Goal: Task Accomplishment & Management: Manage account settings

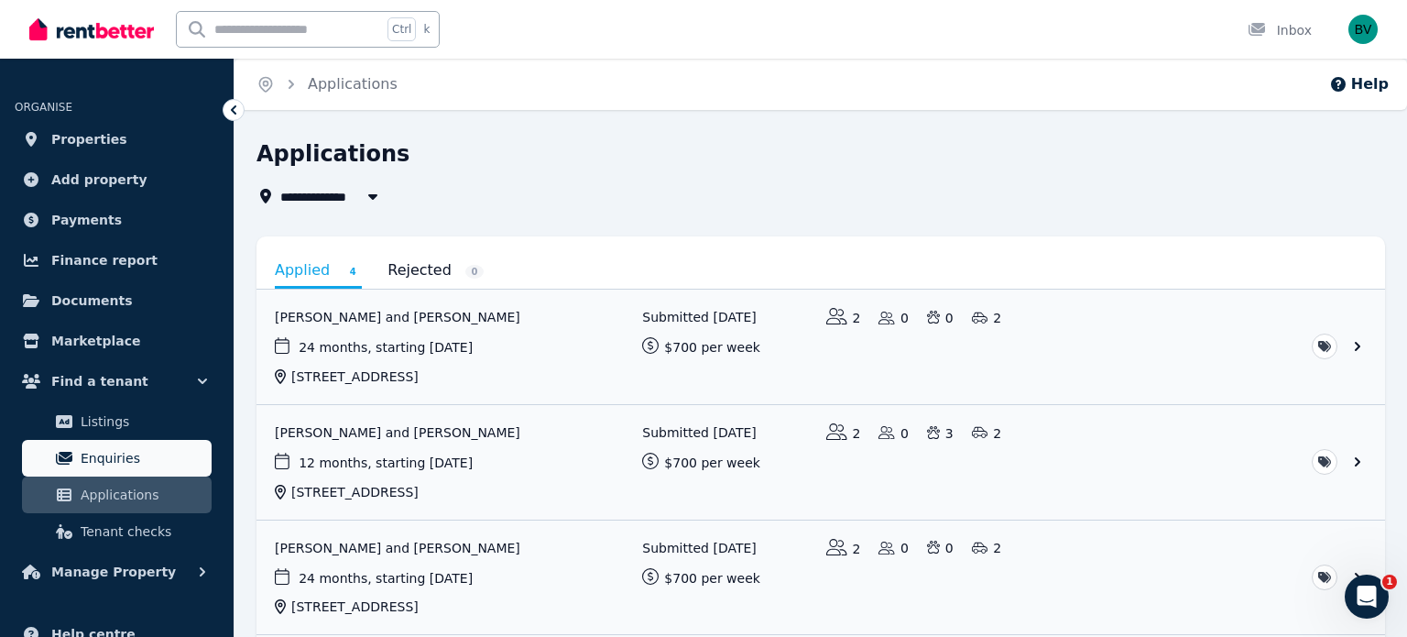
click at [151, 455] on span "Enquiries" at bounding box center [143, 458] width 124 height 22
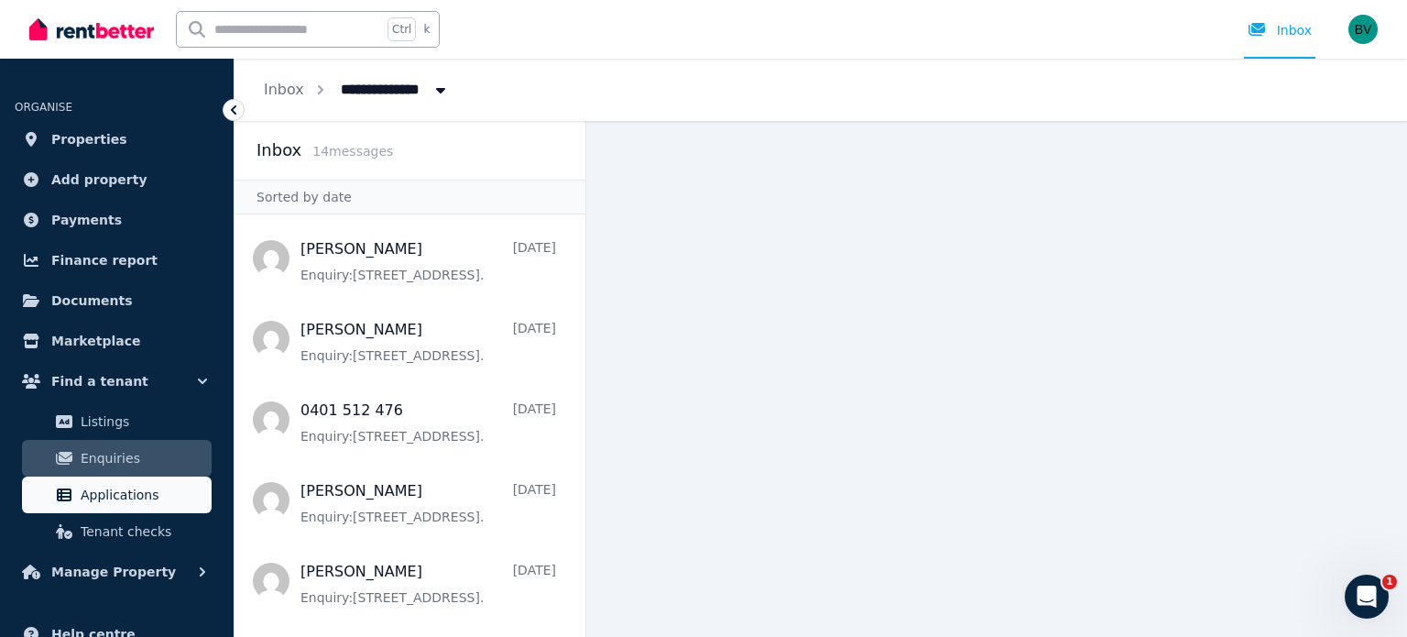
click at [101, 501] on span "Applications" at bounding box center [143, 495] width 124 height 22
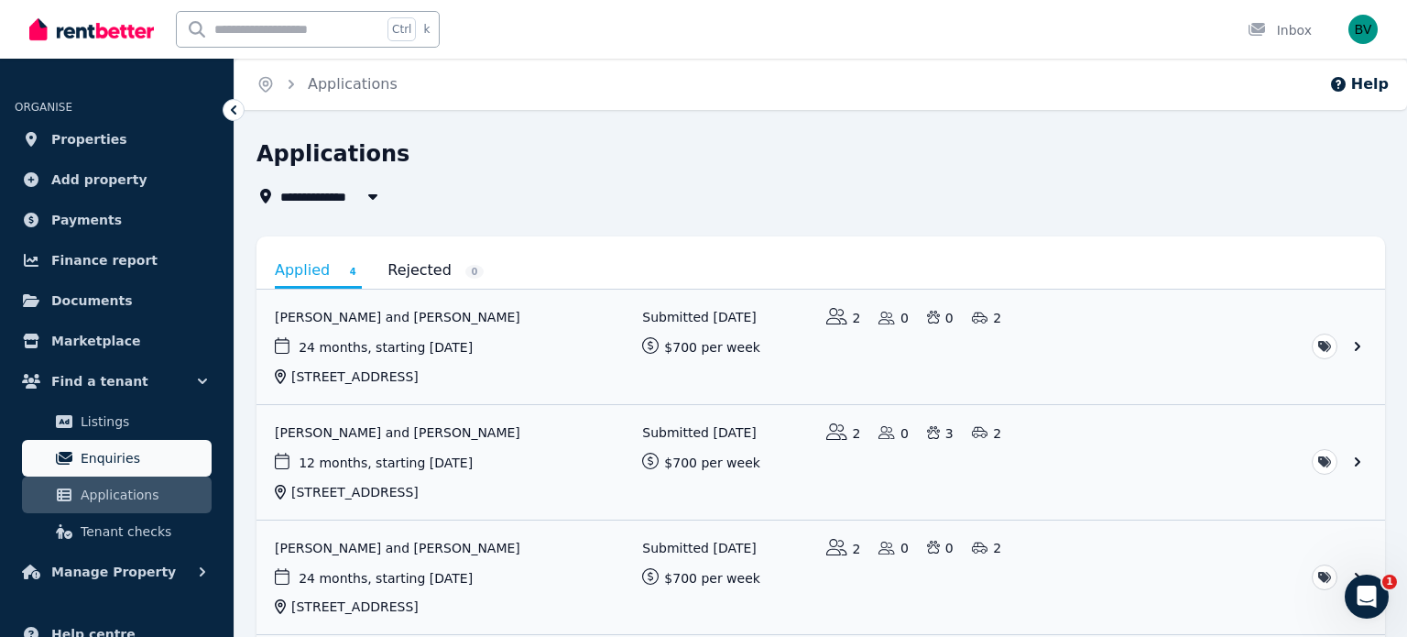
click at [55, 458] on icon at bounding box center [64, 458] width 18 height 15
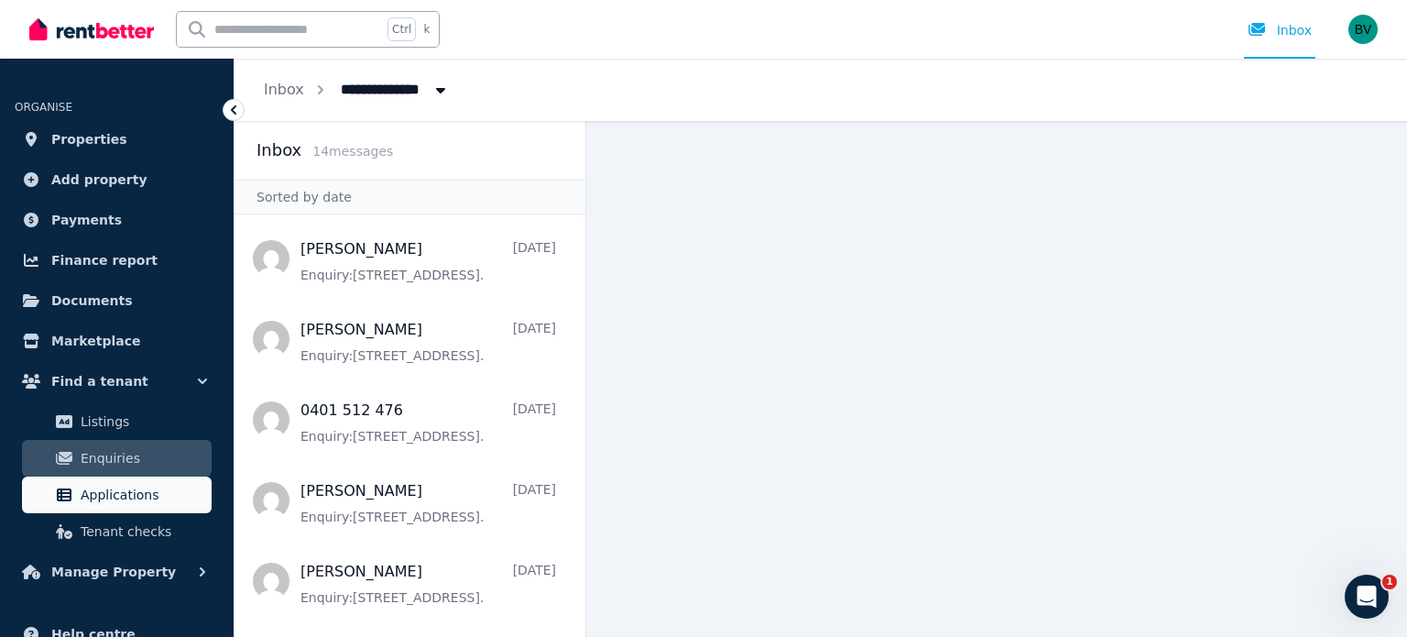
click at [85, 487] on span "Applications" at bounding box center [143, 495] width 124 height 22
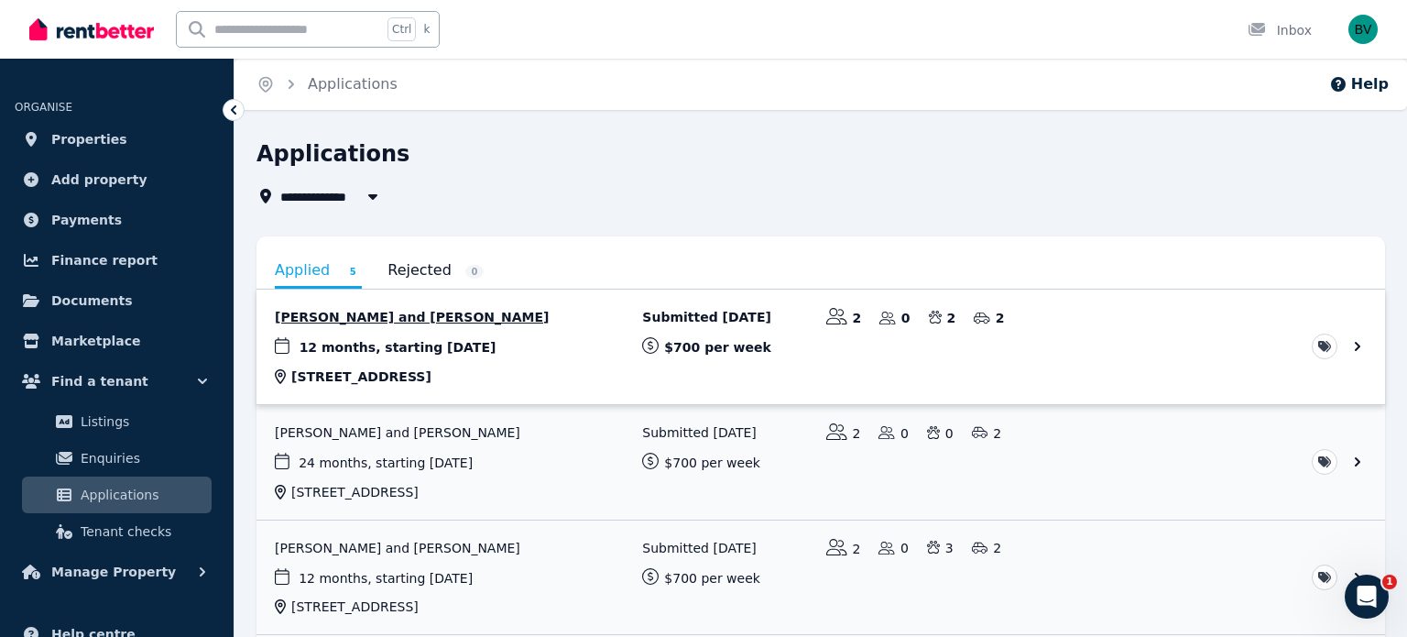
click at [366, 327] on link "View application: Allana McCarthy and Hayden Bannerman" at bounding box center [821, 346] width 1129 height 115
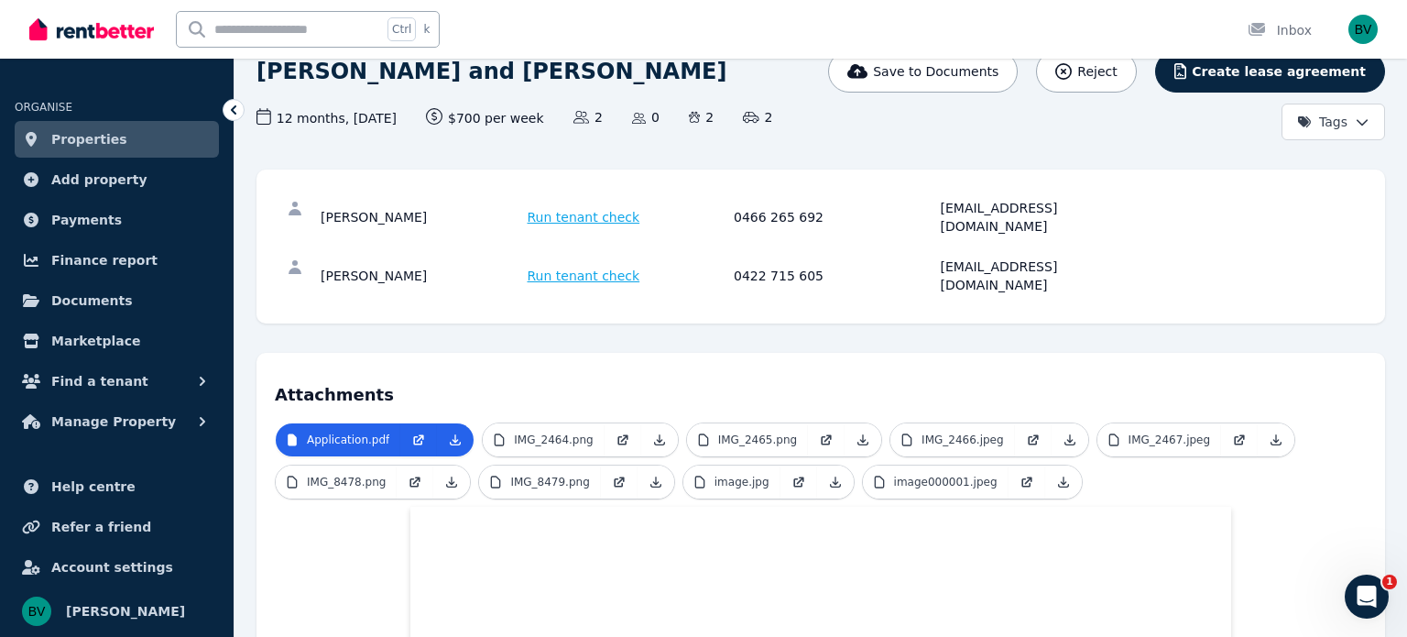
scroll to position [148, 0]
click at [363, 422] on link "Application.pdf" at bounding box center [338, 438] width 125 height 33
click at [328, 431] on p "Application.pdf" at bounding box center [348, 438] width 82 height 15
click at [546, 370] on h4 "Attachments" at bounding box center [821, 388] width 1092 height 37
click at [354, 431] on p "Application.pdf" at bounding box center [348, 438] width 82 height 15
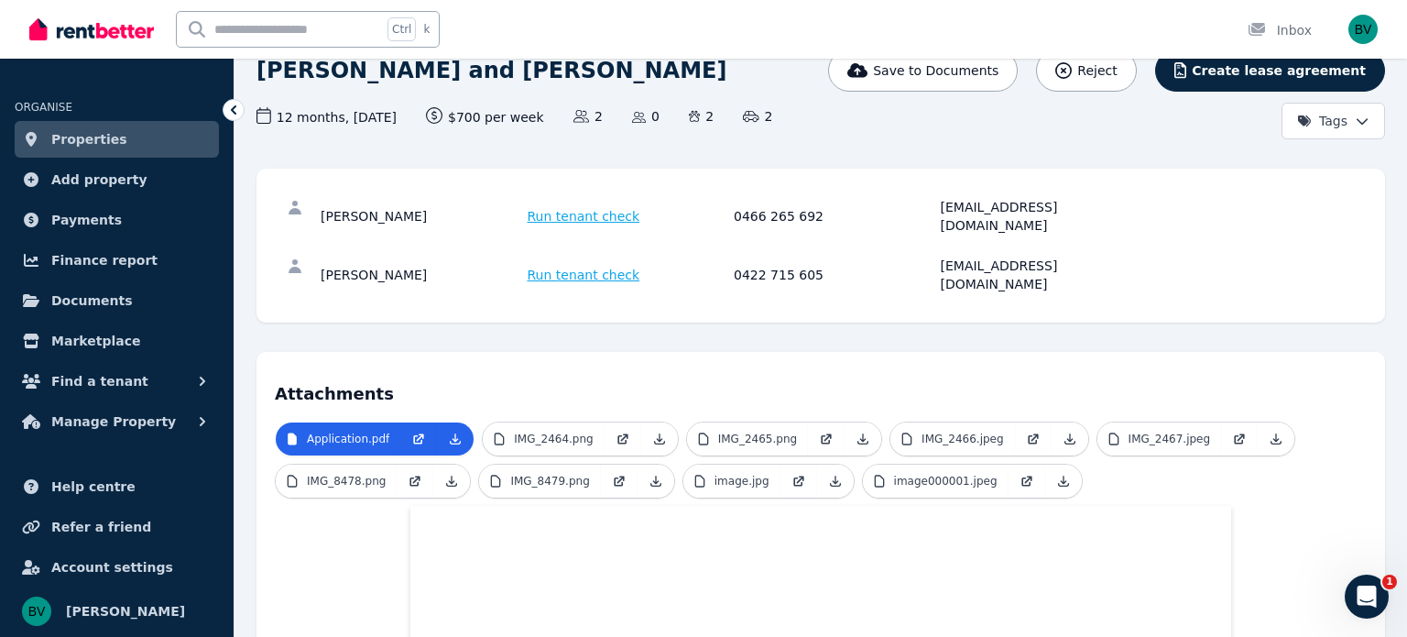
click at [400, 422] on link at bounding box center [418, 438] width 37 height 33
click at [552, 431] on p "IMG_2464.png" at bounding box center [553, 438] width 79 height 15
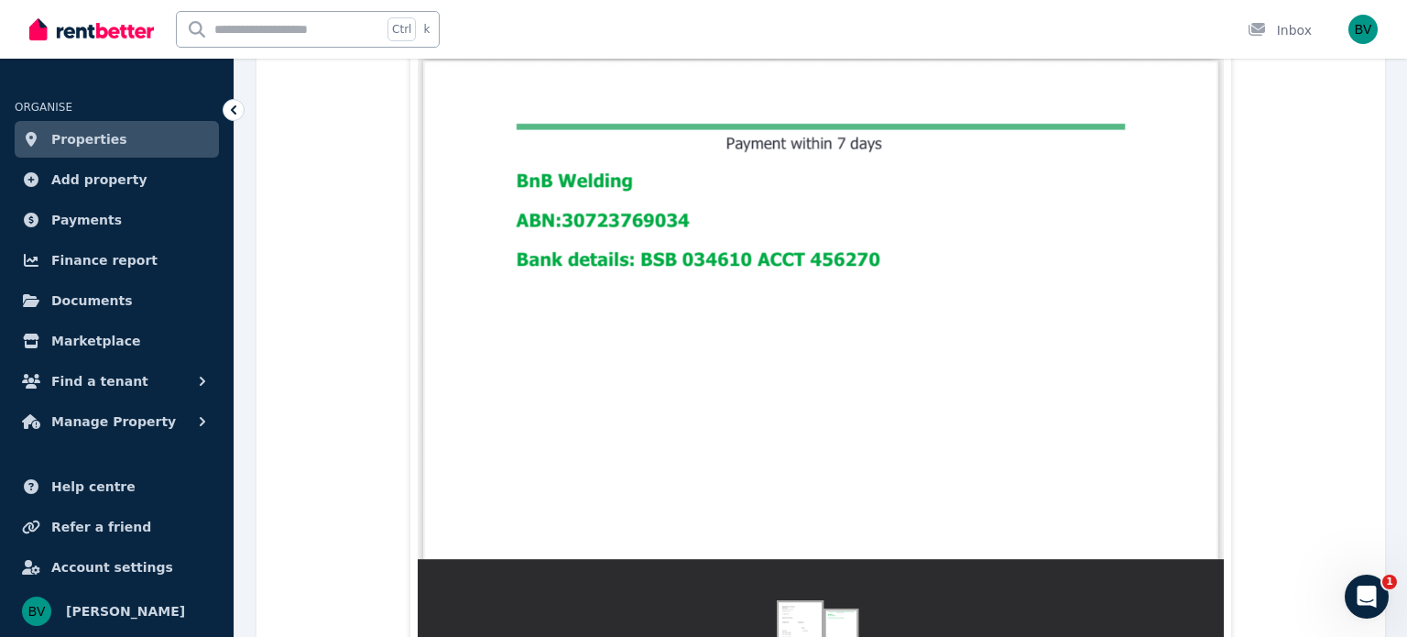
scroll to position [1855, 0]
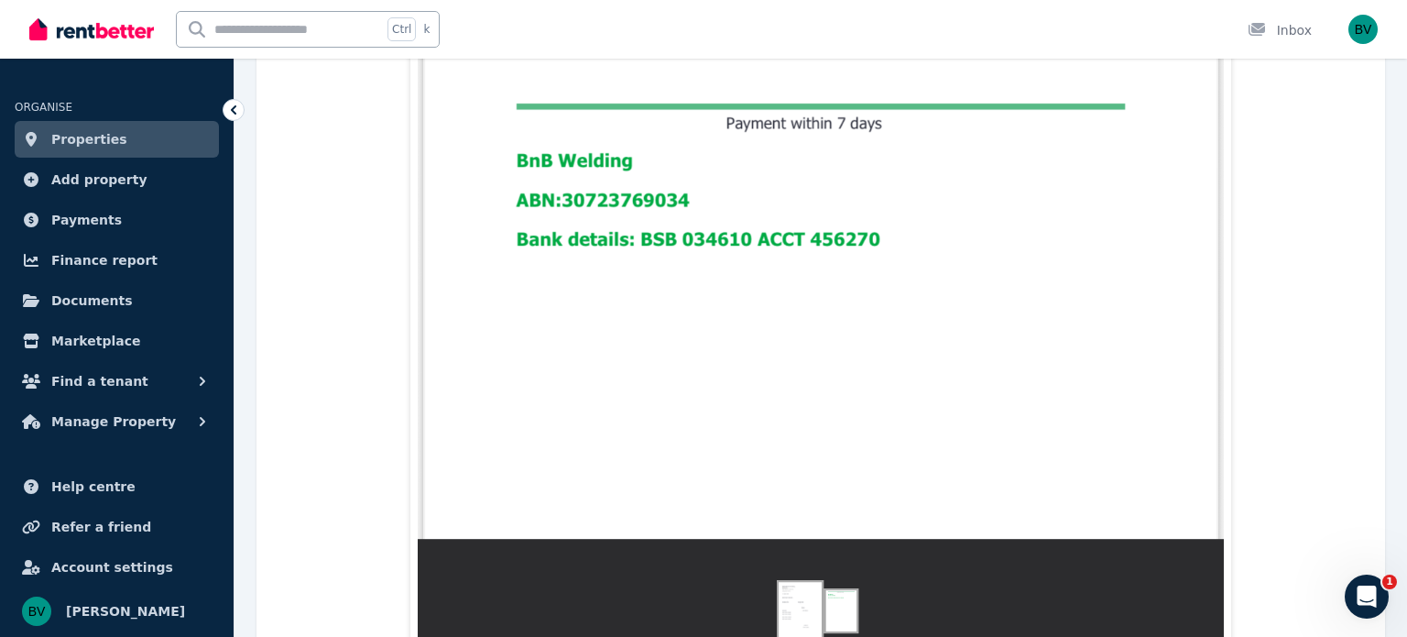
scroll to position [1726, 0]
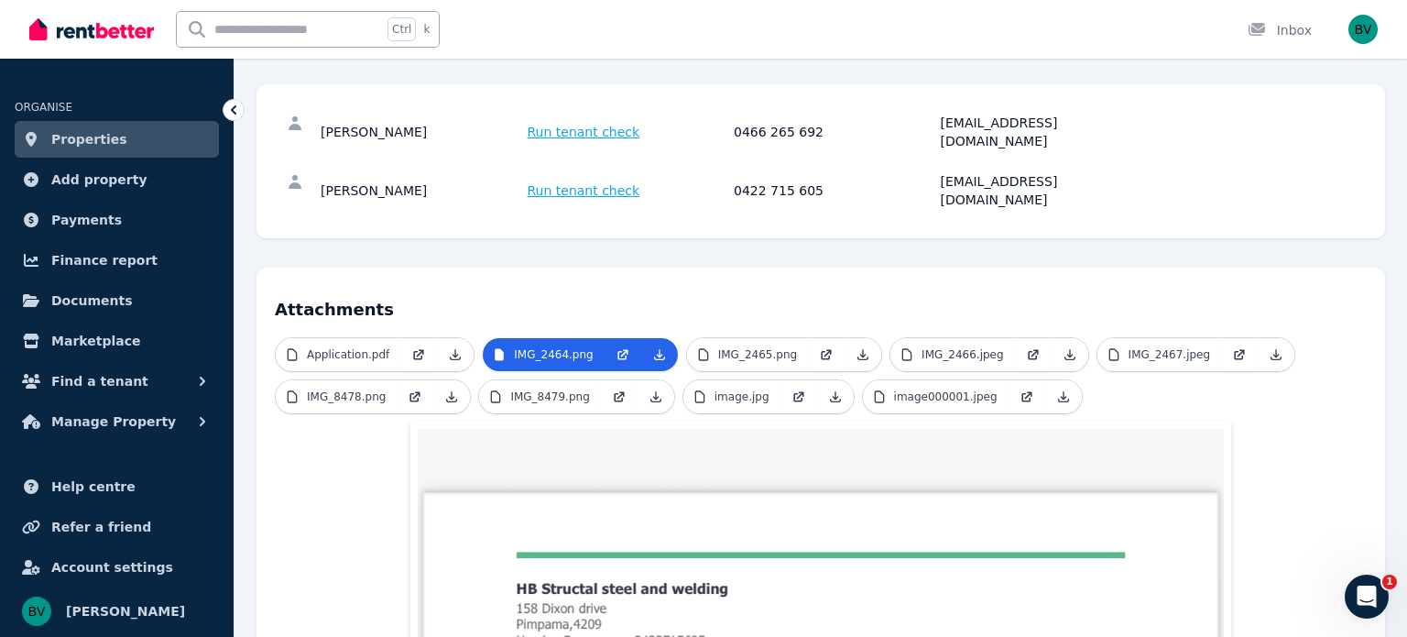
scroll to position [0, 0]
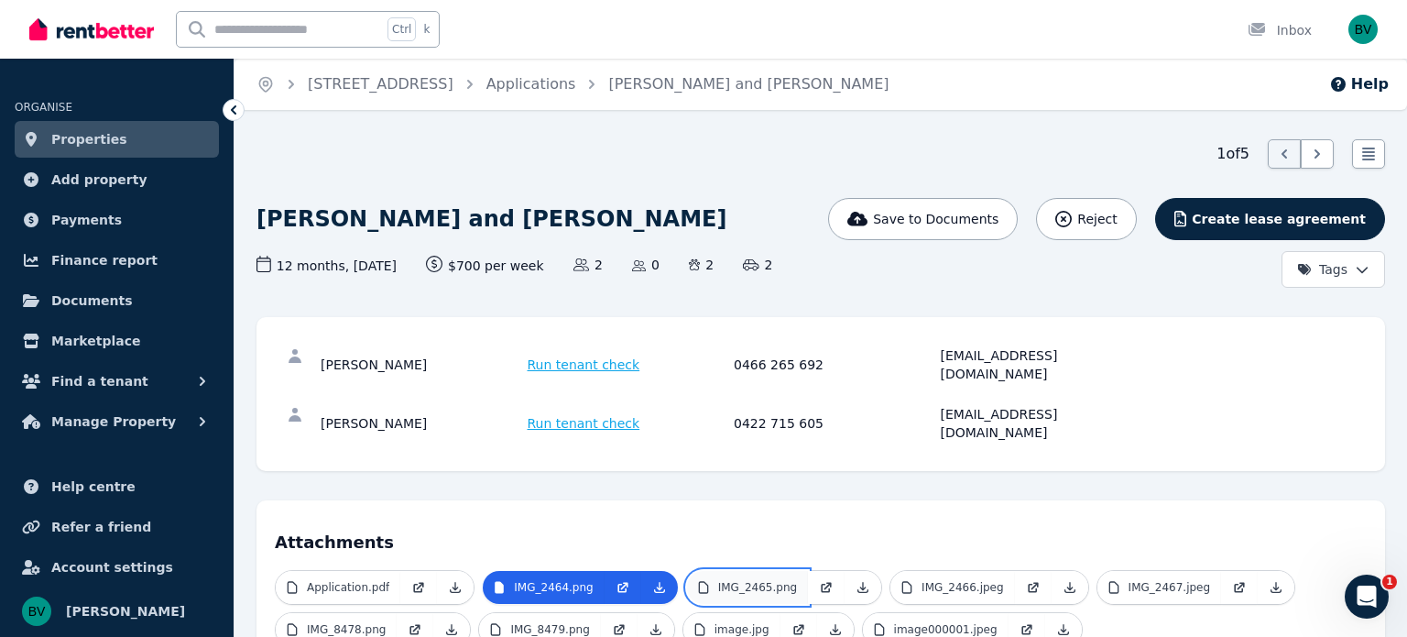
click at [775, 571] on link "IMG_2465.png" at bounding box center [747, 587] width 121 height 33
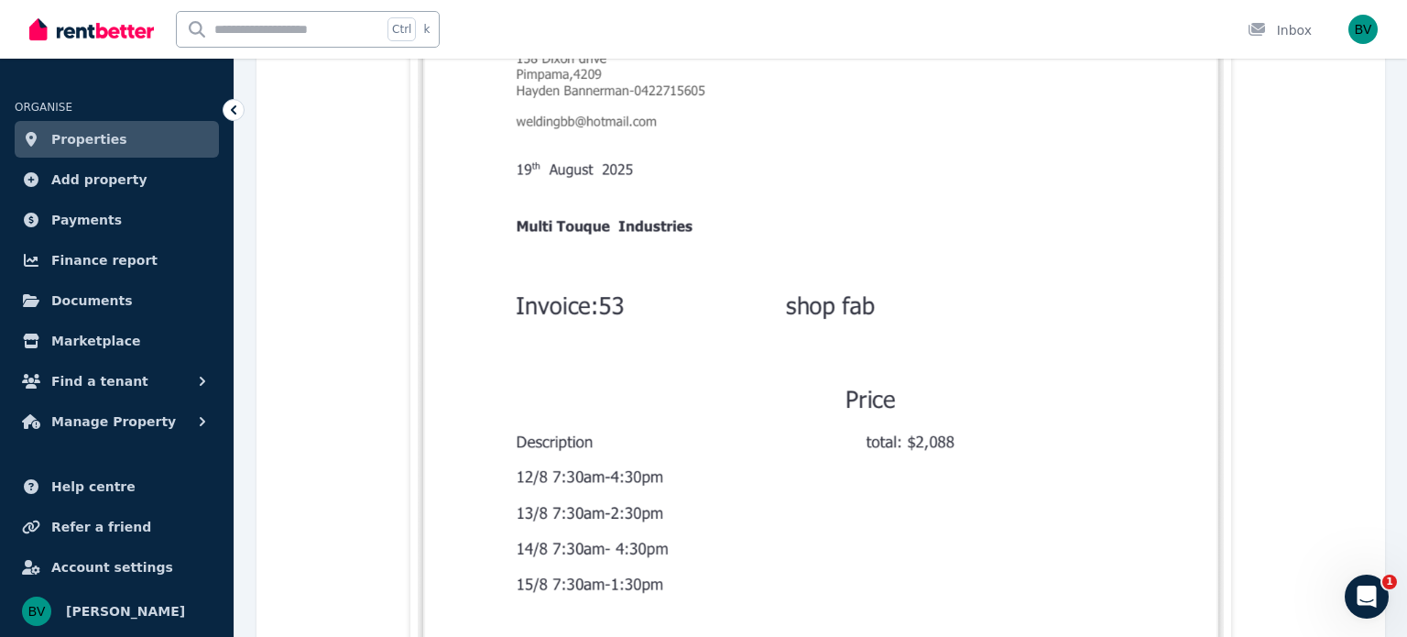
scroll to position [837, 0]
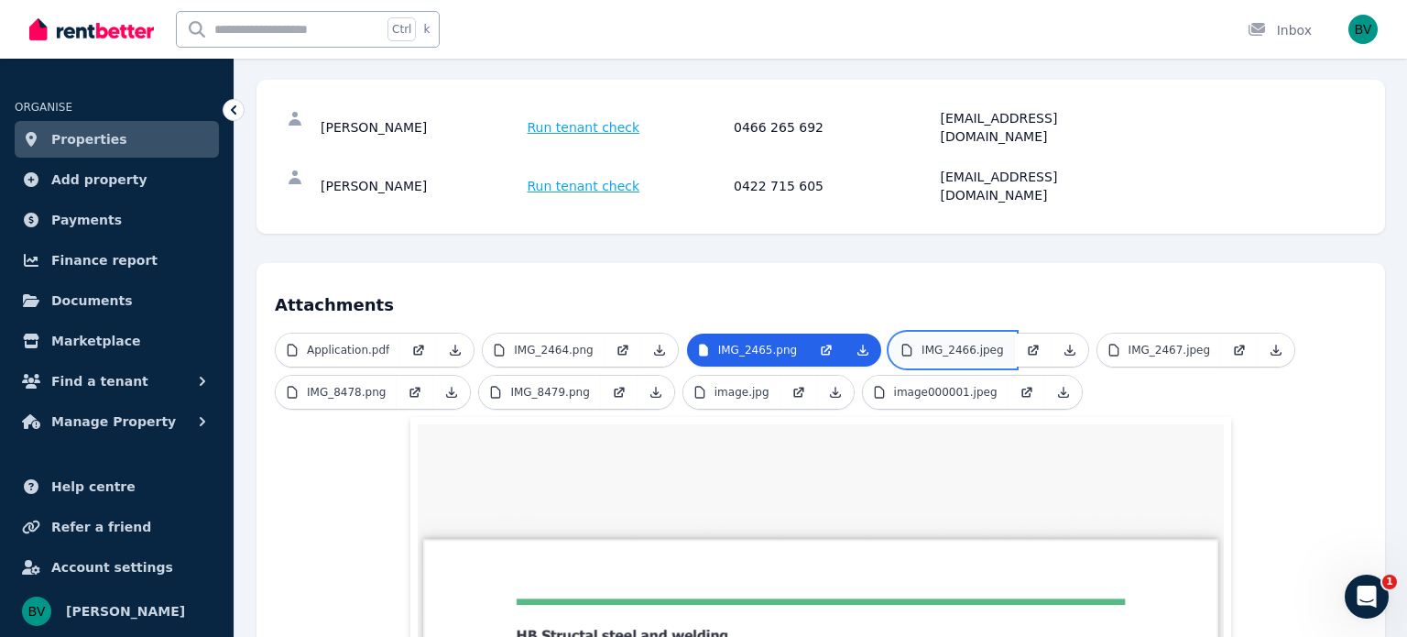
click at [947, 343] on p "IMG_2466.jpeg" at bounding box center [963, 350] width 82 height 15
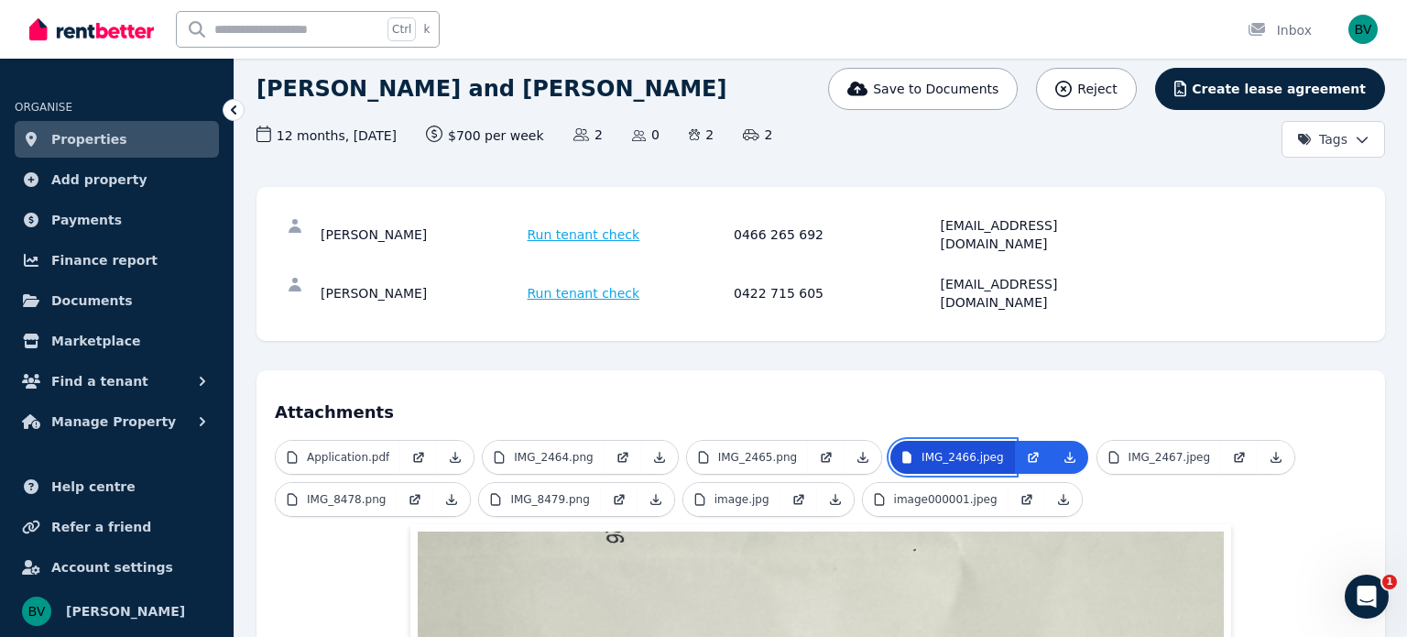
scroll to position [99, 0]
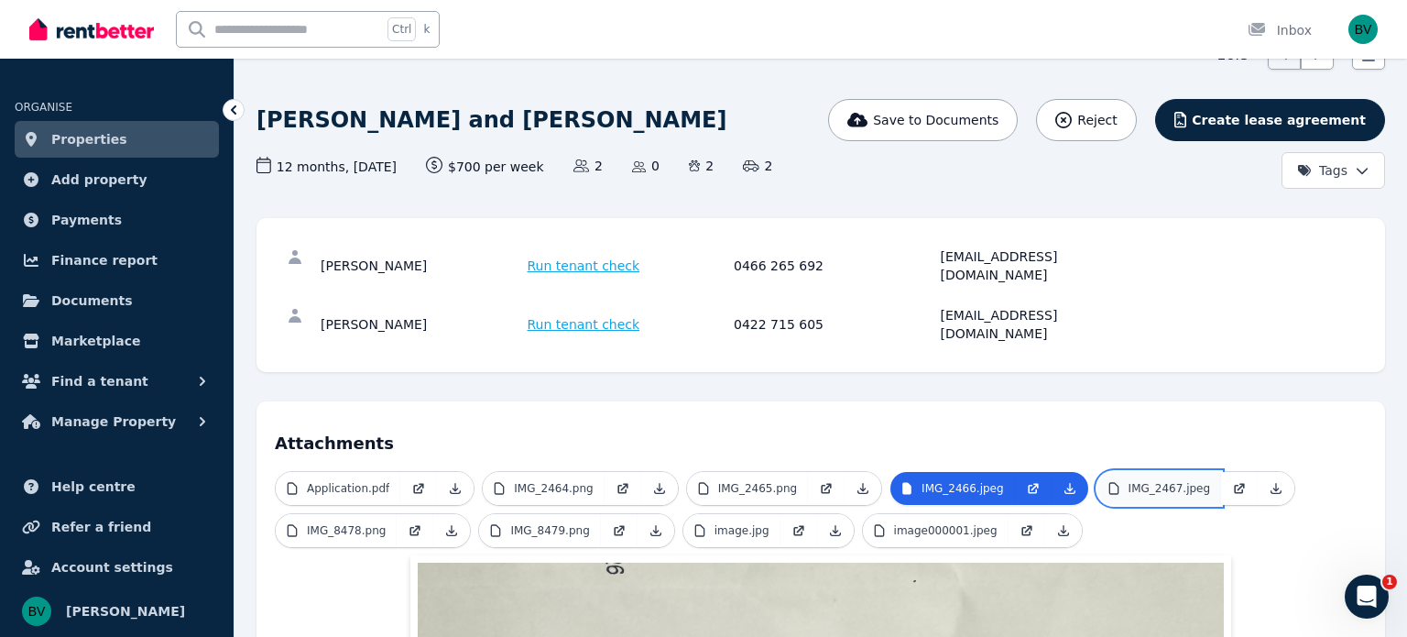
click at [1133, 481] on p "IMG_2467.jpeg" at bounding box center [1170, 488] width 82 height 15
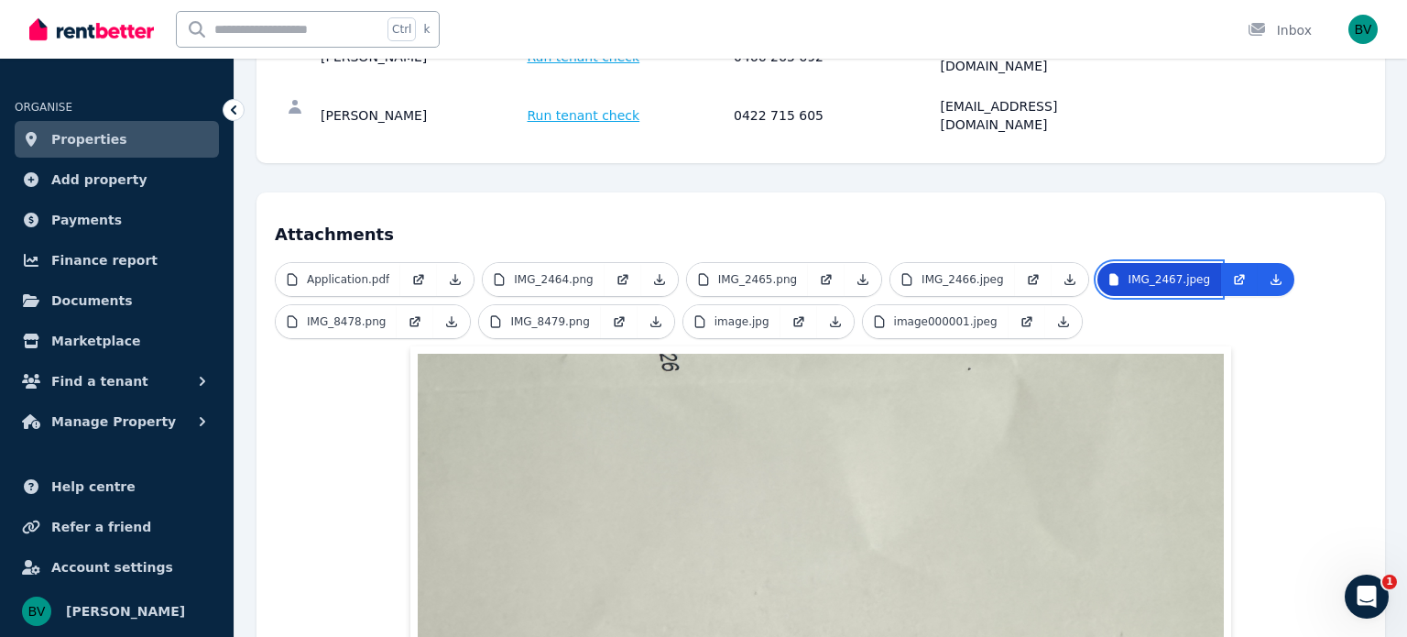
scroll to position [284, 0]
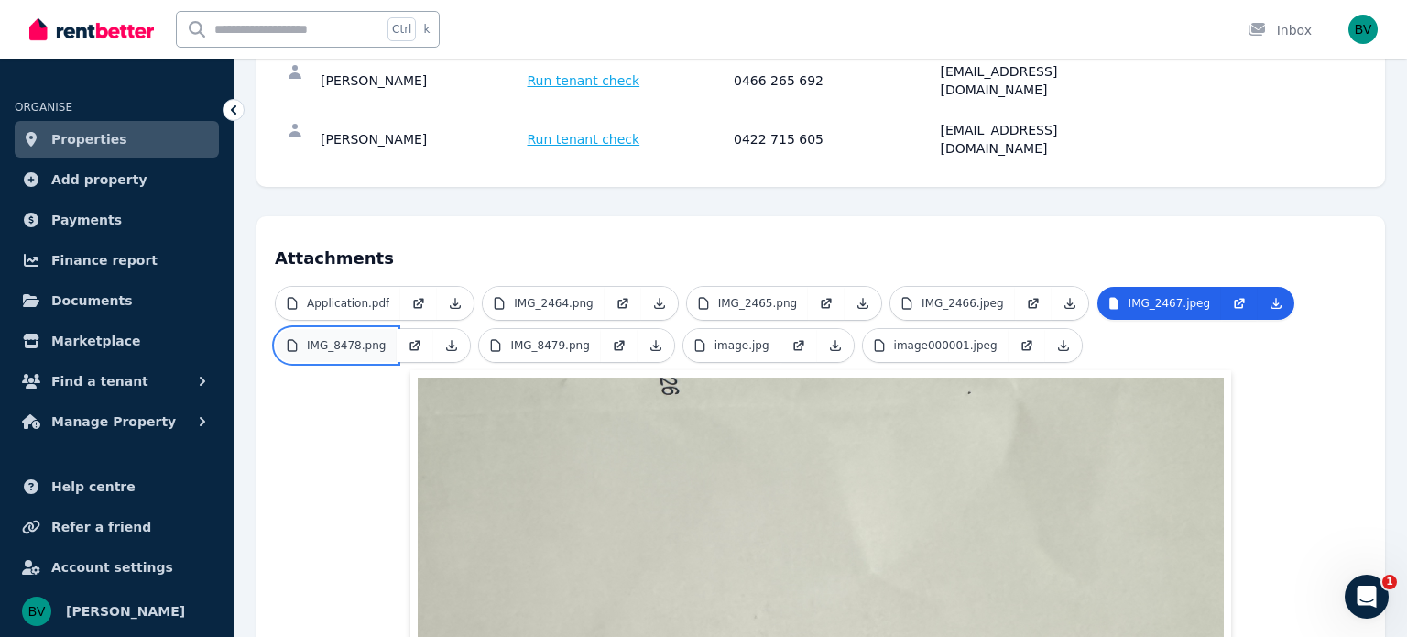
click at [345, 338] on p "IMG_8478.png" at bounding box center [346, 345] width 79 height 15
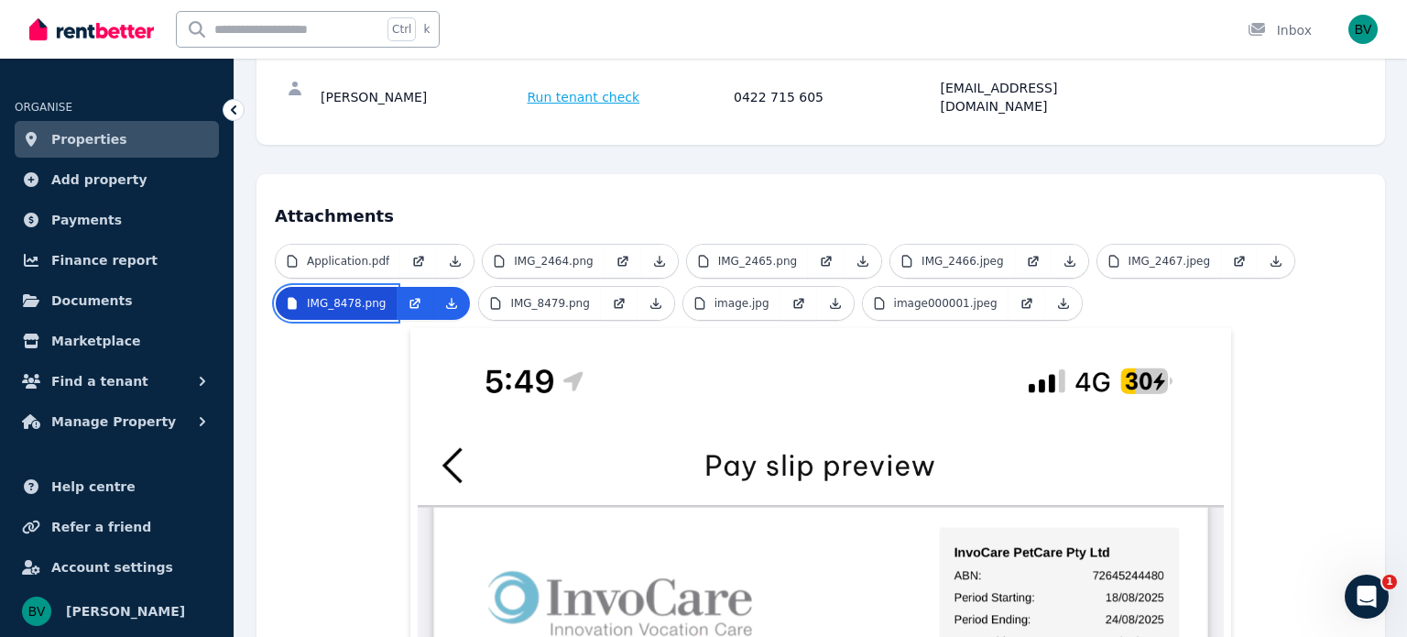
scroll to position [0, 0]
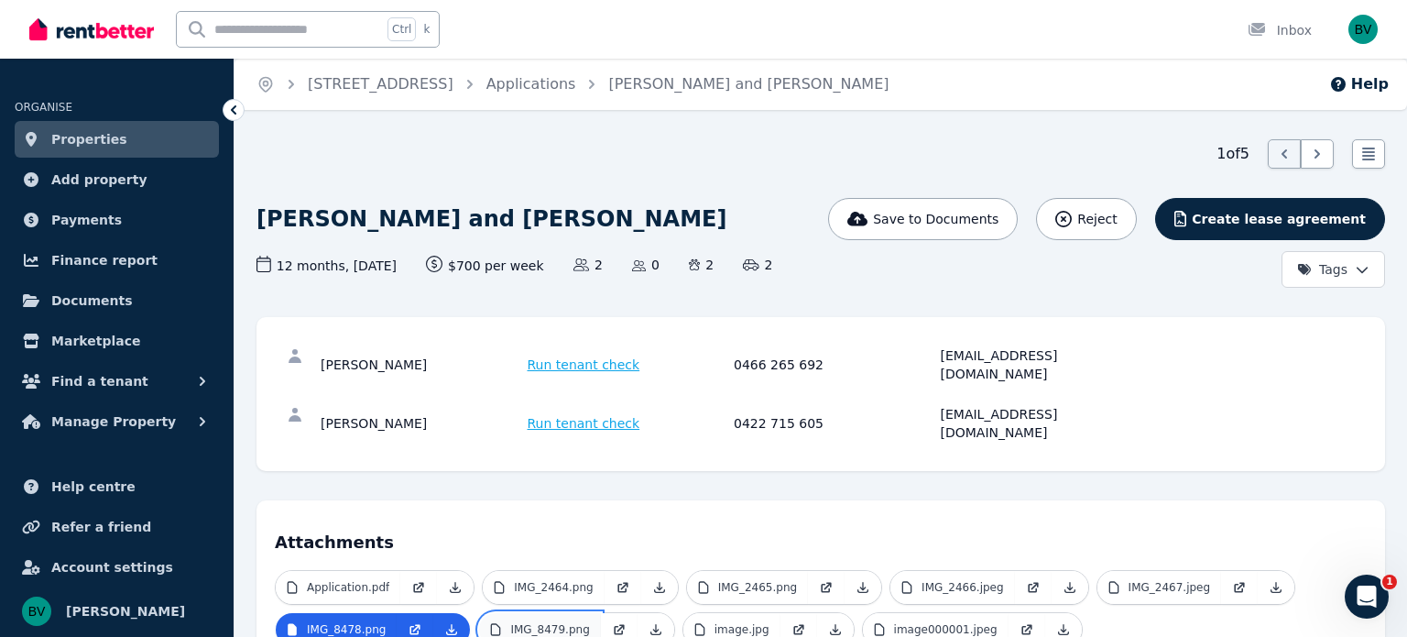
click at [568, 622] on p "IMG_8479.png" at bounding box center [549, 629] width 79 height 15
click at [781, 613] on link at bounding box center [799, 629] width 37 height 33
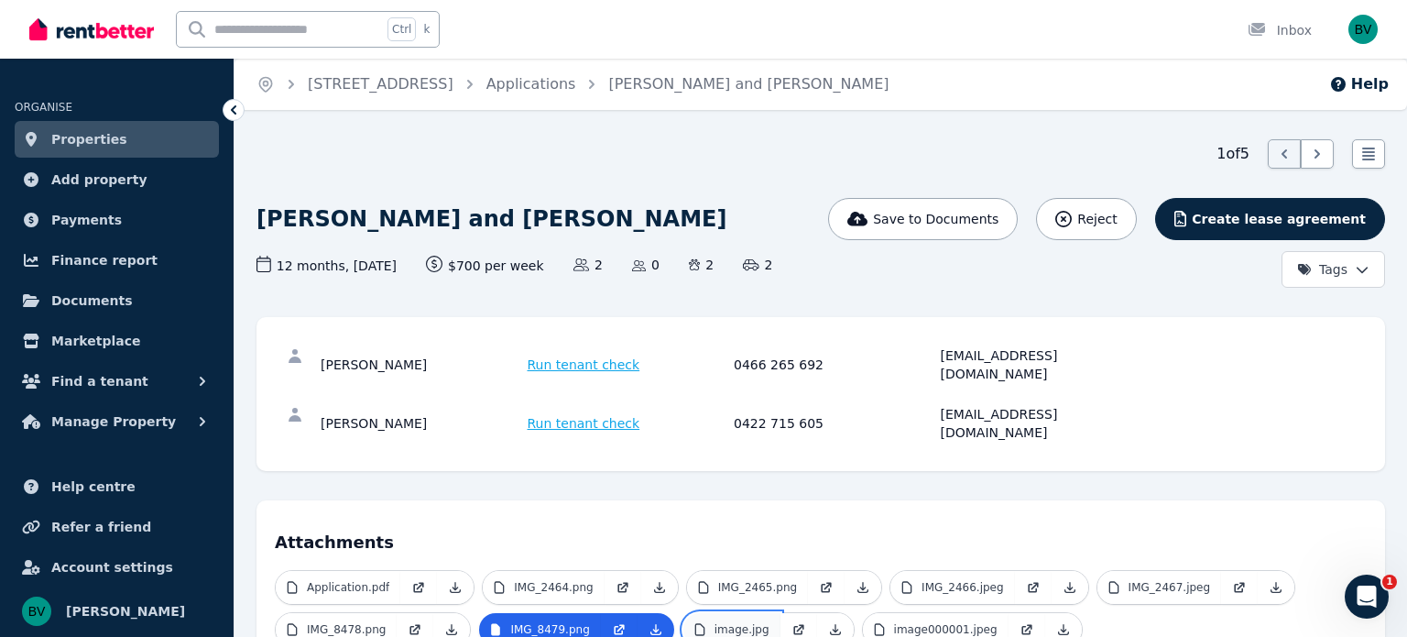
click at [715, 622] on p "image.jpg" at bounding box center [742, 629] width 55 height 15
click at [796, 624] on icon at bounding box center [799, 627] width 7 height 7
click at [1020, 622] on icon at bounding box center [1027, 629] width 15 height 15
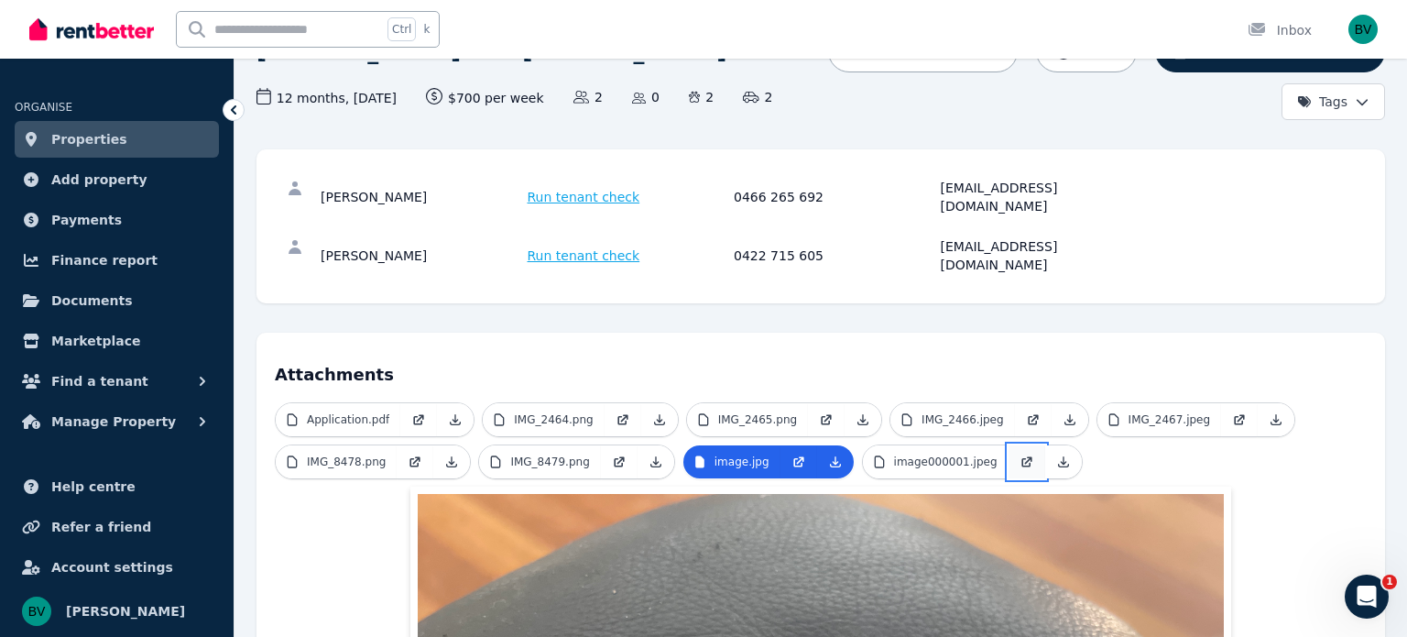
scroll to position [176, 0]
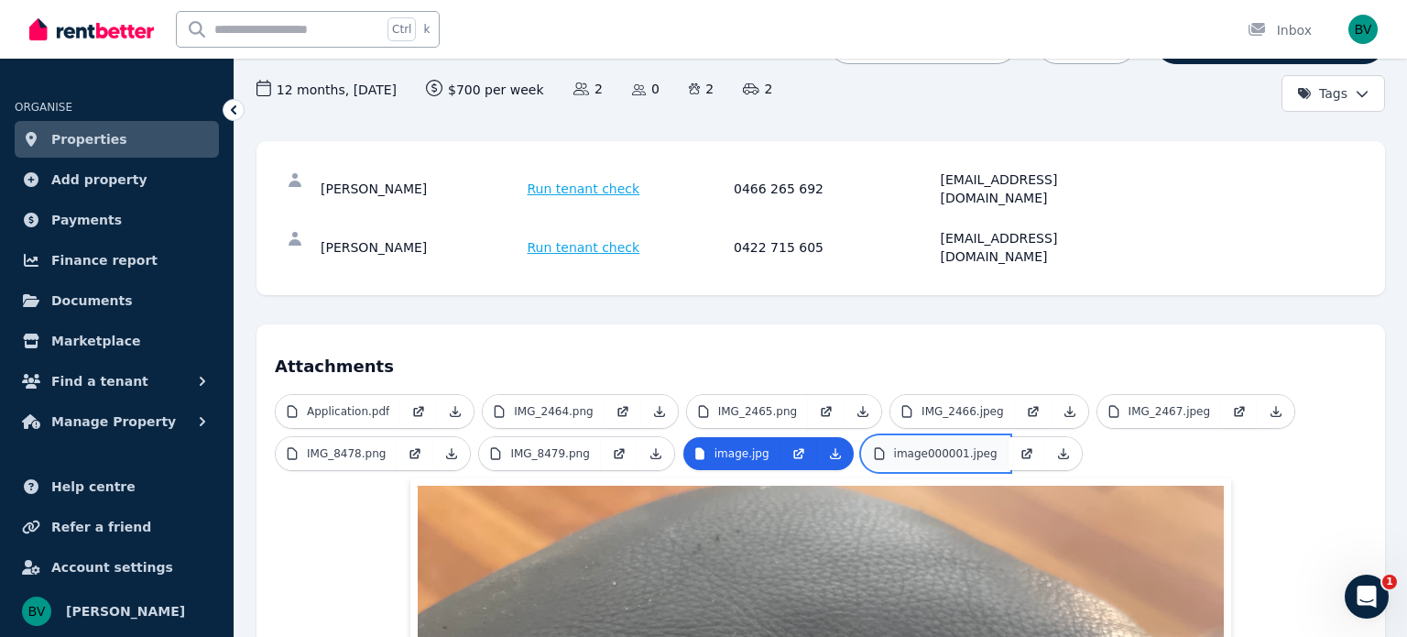
click at [927, 446] on p "image000001.jpeg" at bounding box center [946, 453] width 104 height 15
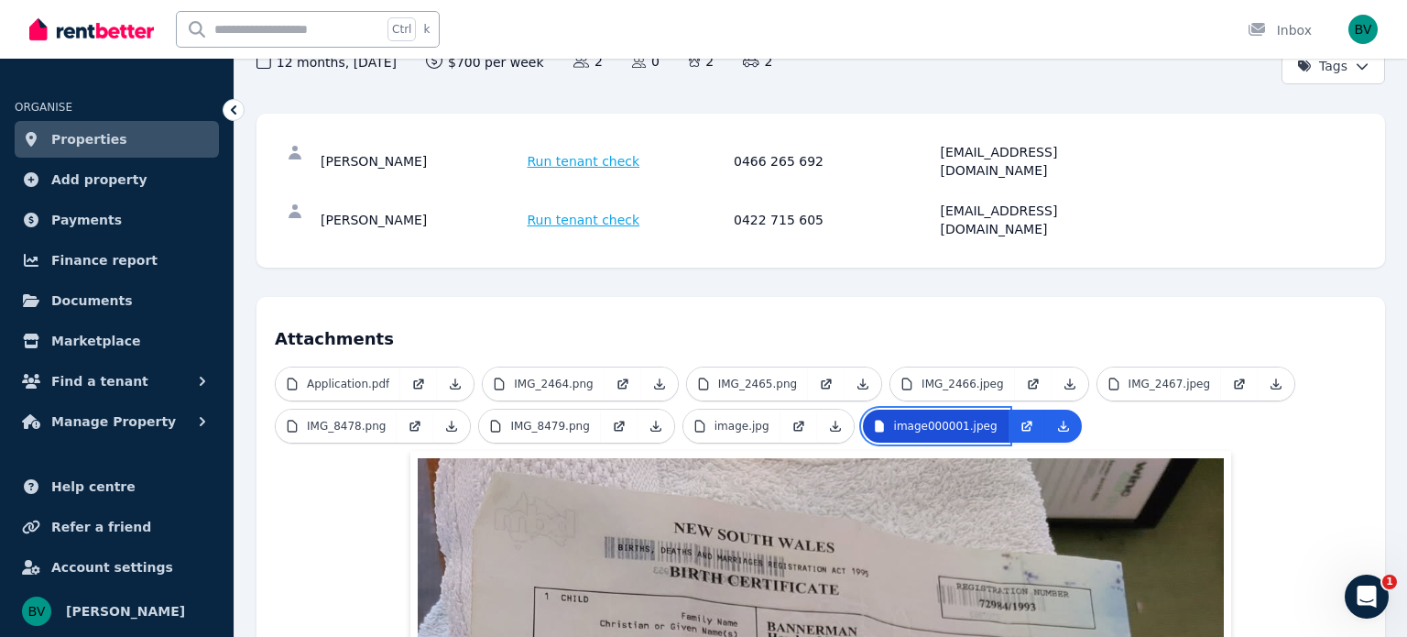
scroll to position [202, 0]
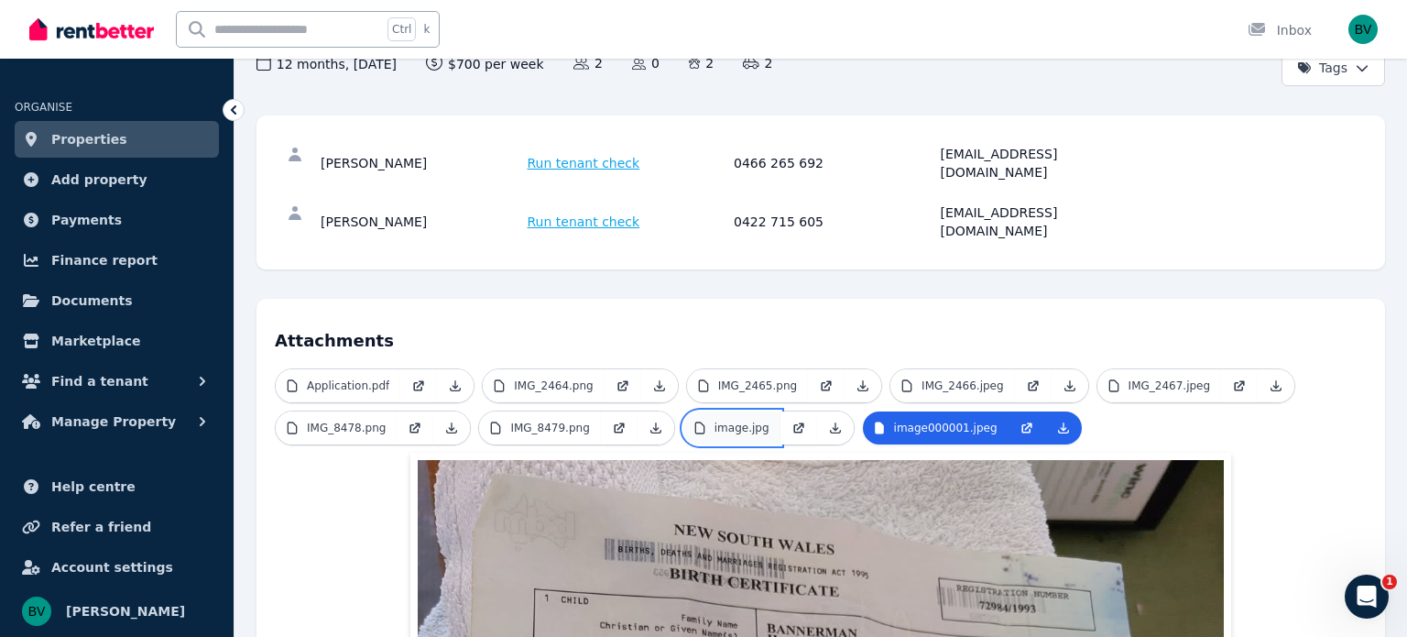
click at [739, 411] on link "image.jpg" at bounding box center [731, 427] width 97 height 33
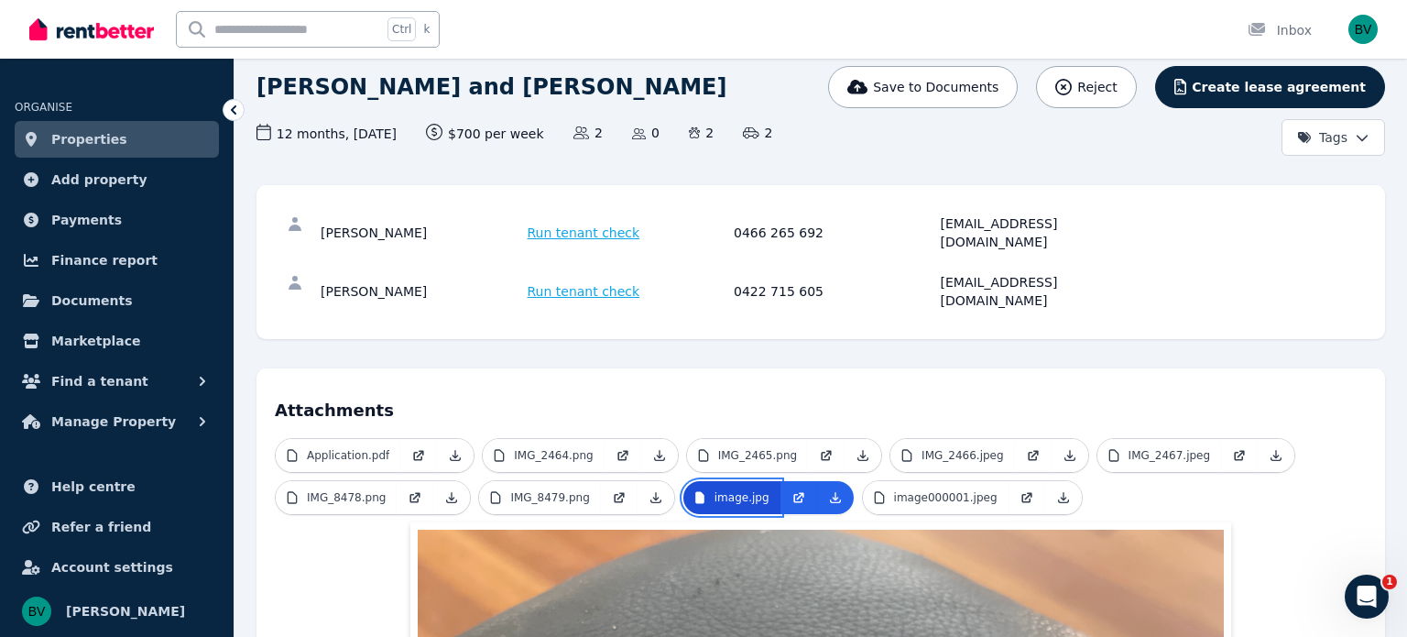
scroll to position [126, 0]
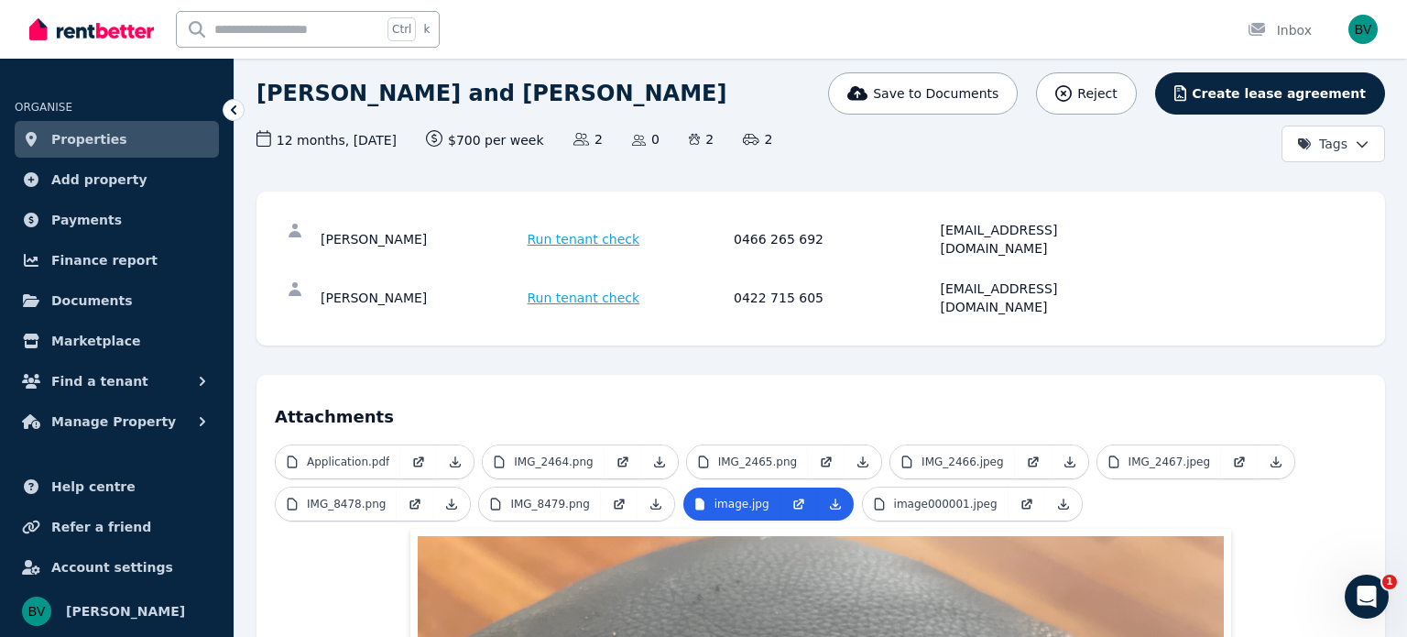
click at [605, 289] on span "Run tenant check" at bounding box center [584, 298] width 113 height 18
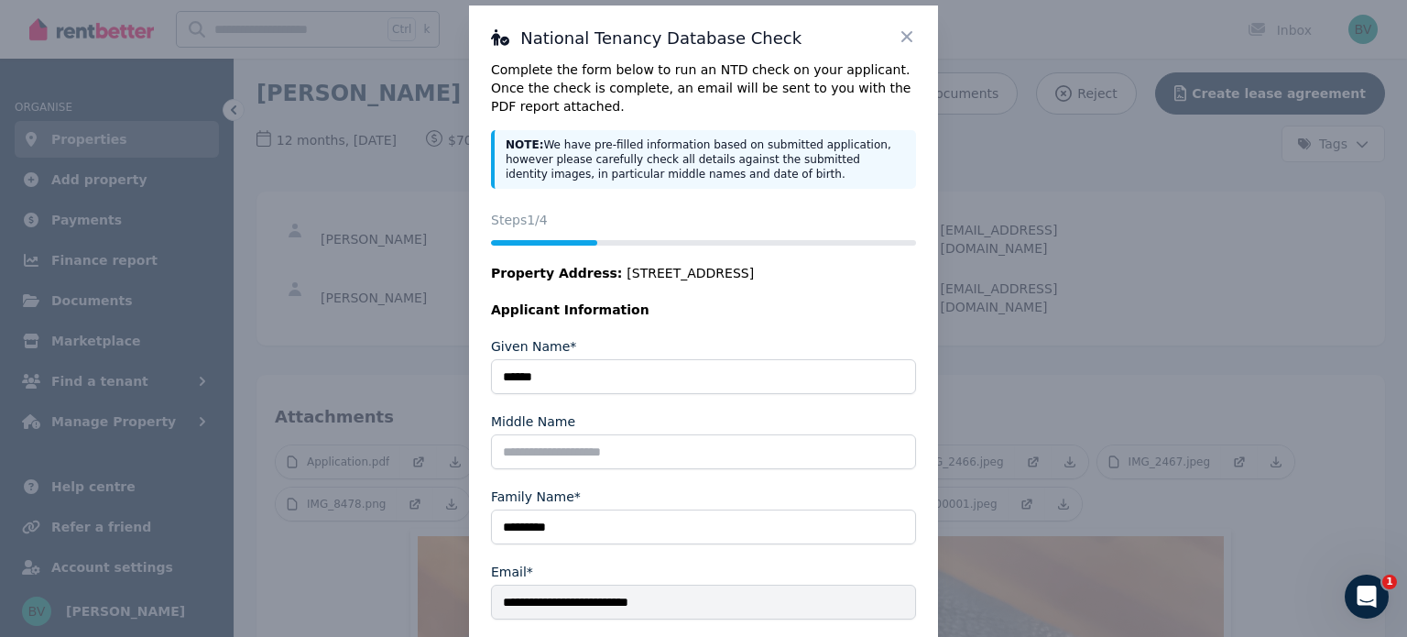
scroll to position [0, 0]
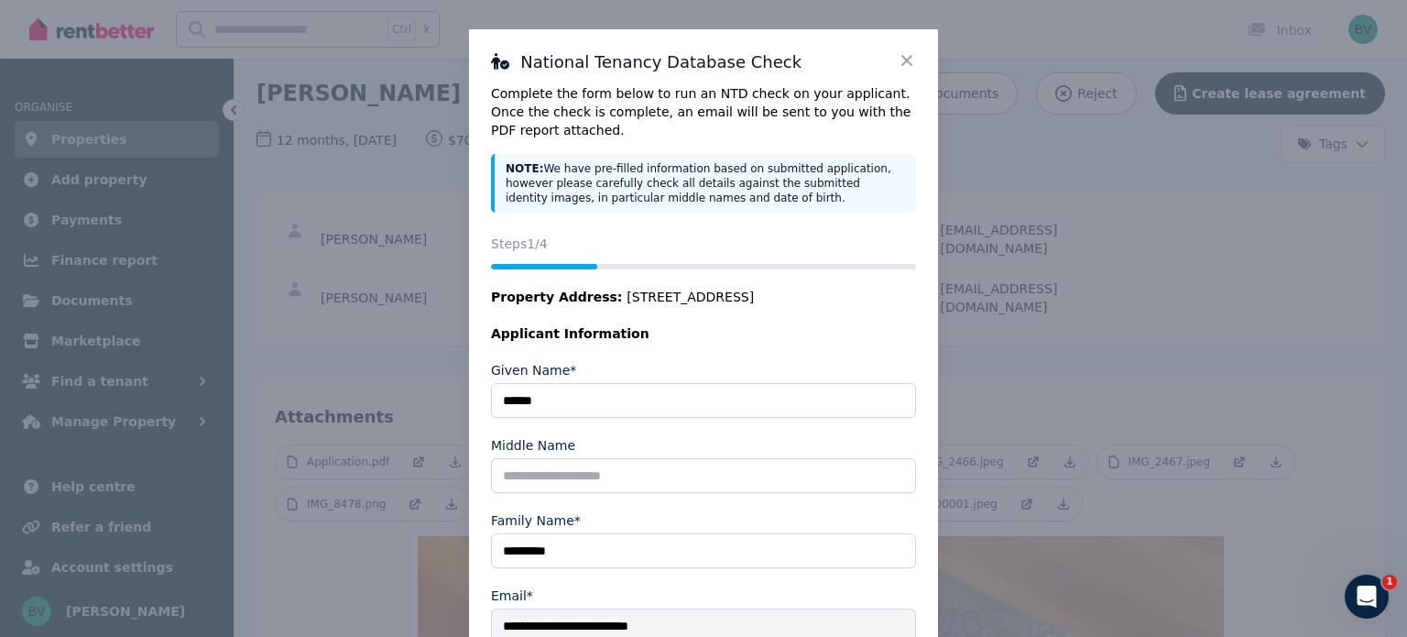
click at [909, 60] on icon at bounding box center [907, 60] width 18 height 18
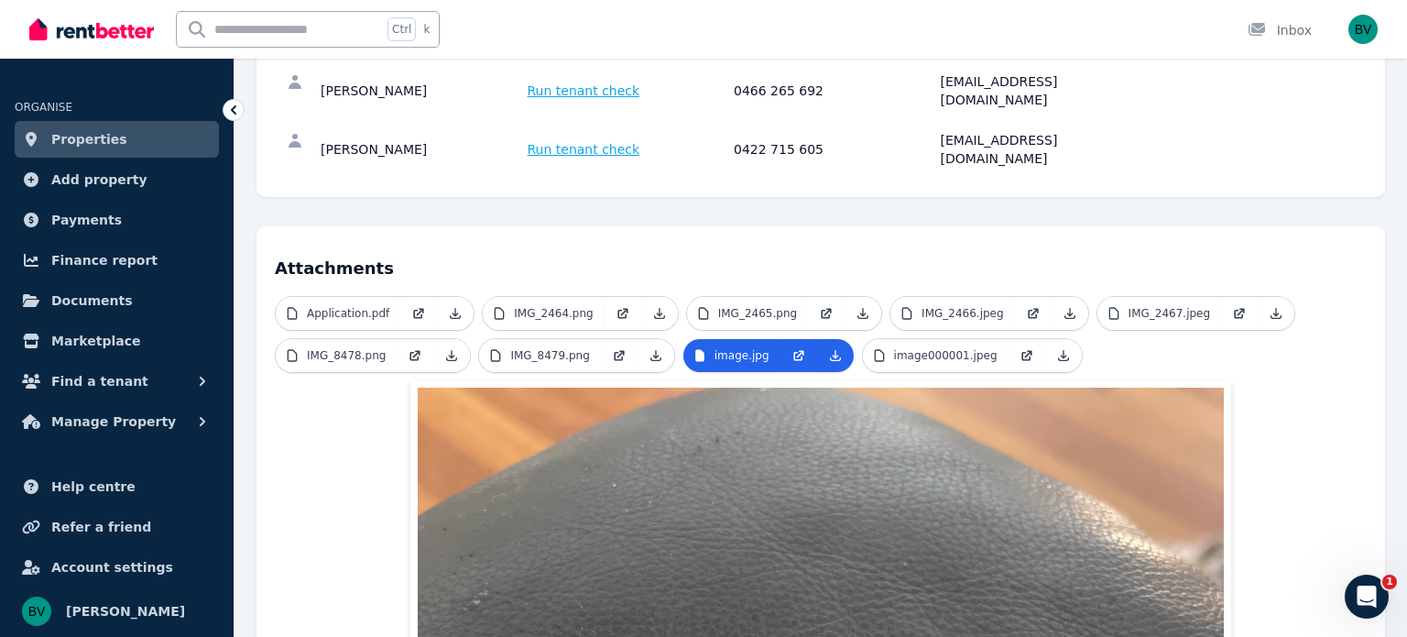
scroll to position [273, 0]
click at [911, 349] on p "image000001.jpeg" at bounding box center [946, 356] width 104 height 15
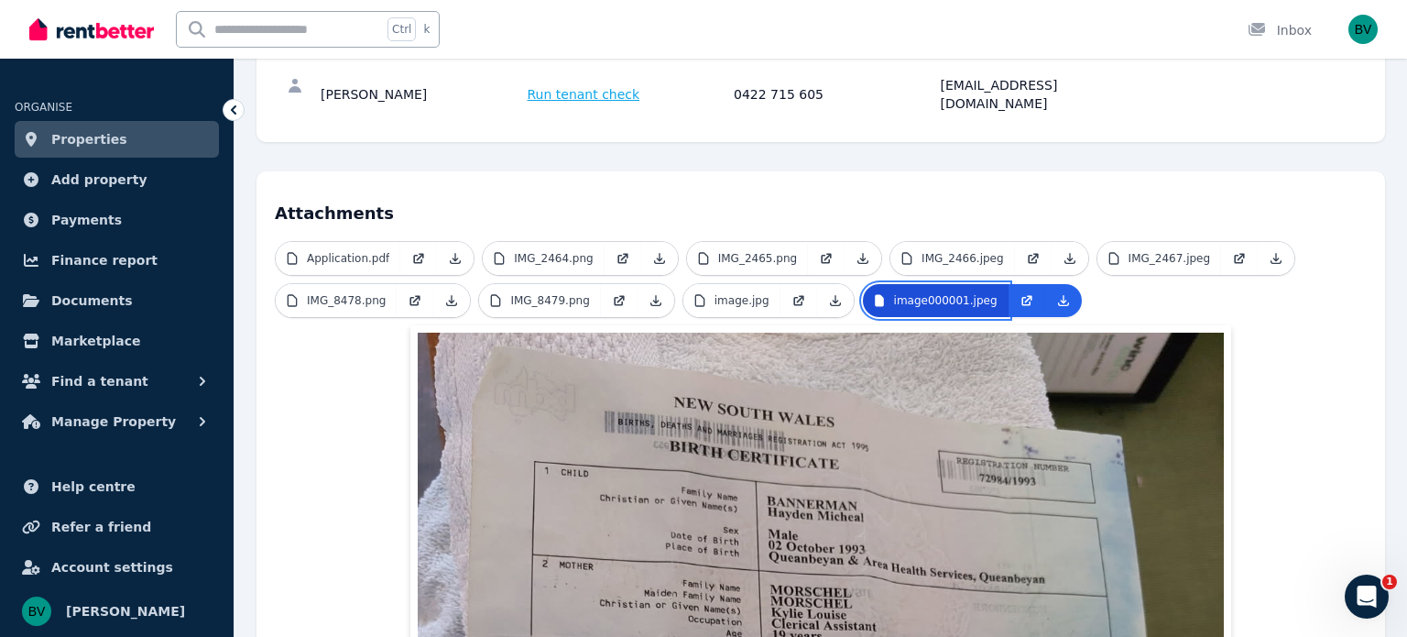
scroll to position [328, 0]
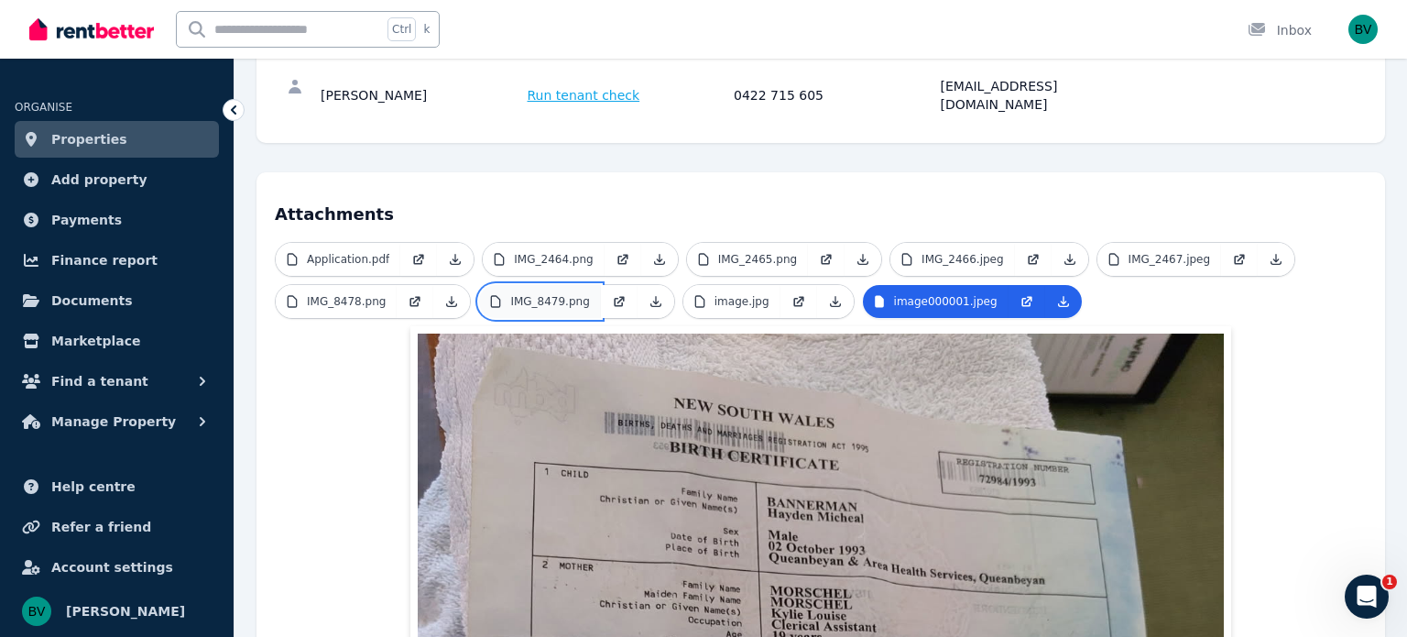
click at [556, 294] on p "IMG_8479.png" at bounding box center [549, 301] width 79 height 15
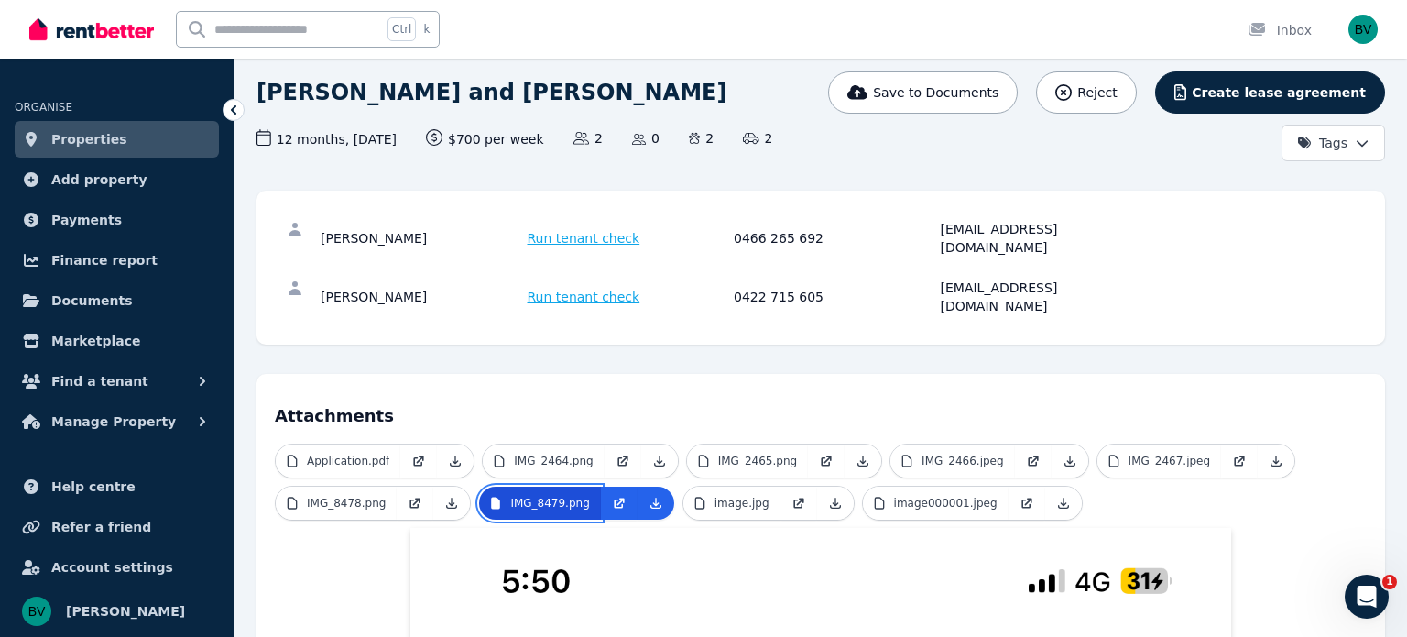
scroll to position [126, 0]
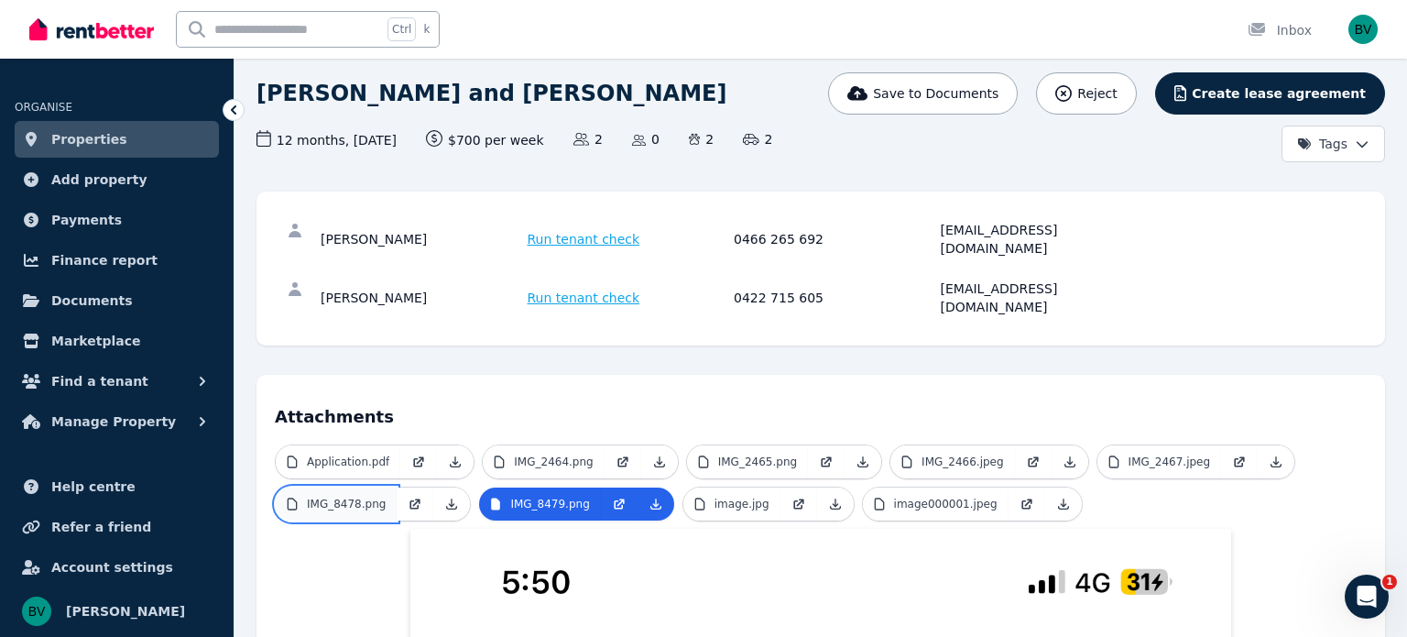
click at [366, 487] on link "IMG_8478.png" at bounding box center [336, 503] width 121 height 33
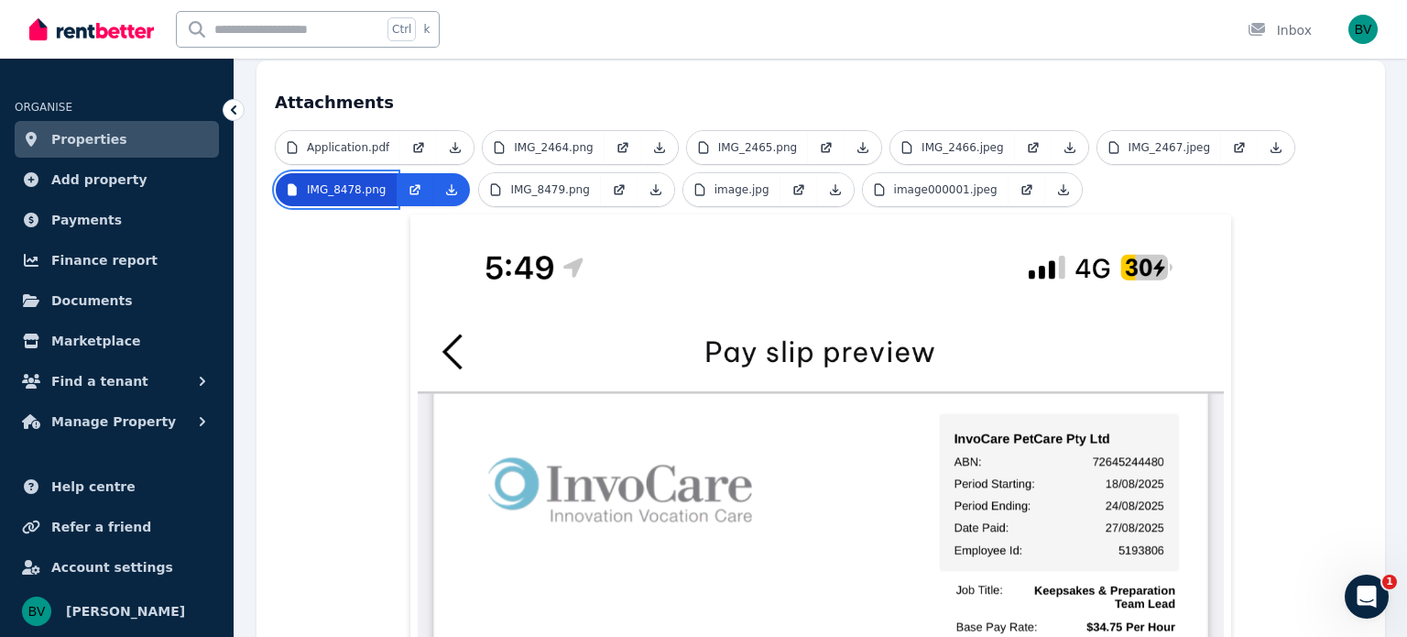
scroll to position [442, 0]
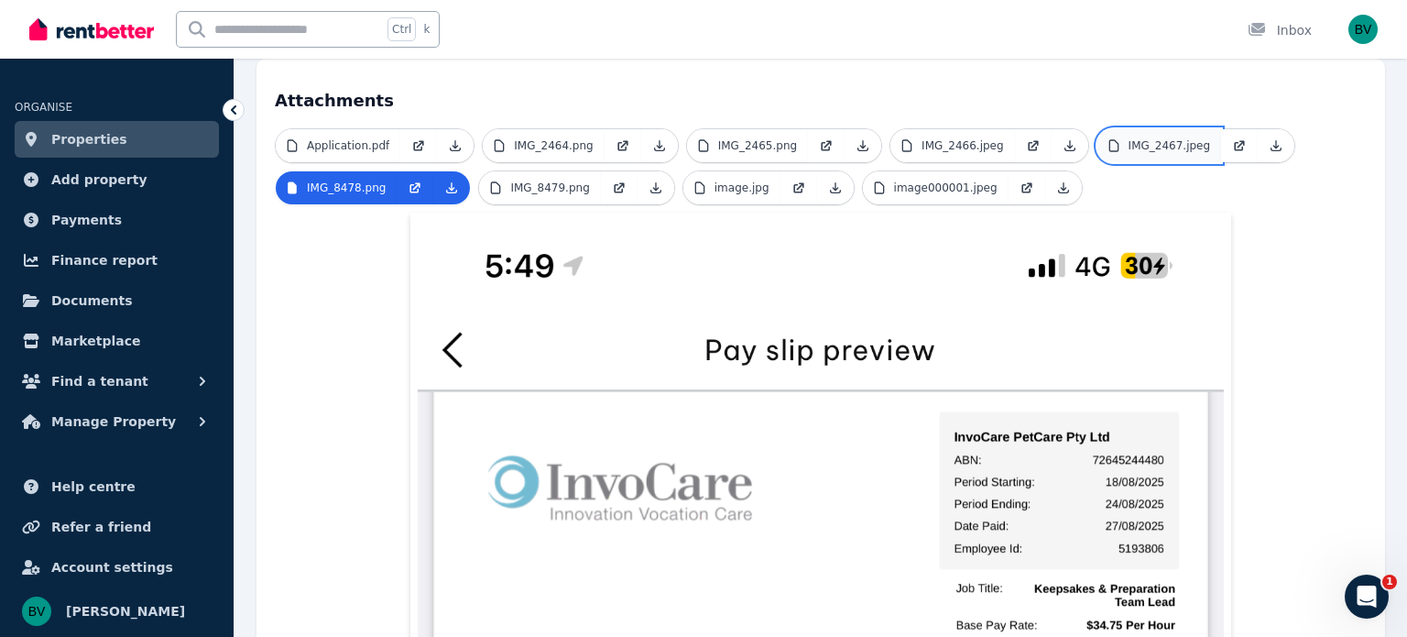
click at [1129, 138] on p "IMG_2467.jpeg" at bounding box center [1170, 145] width 82 height 15
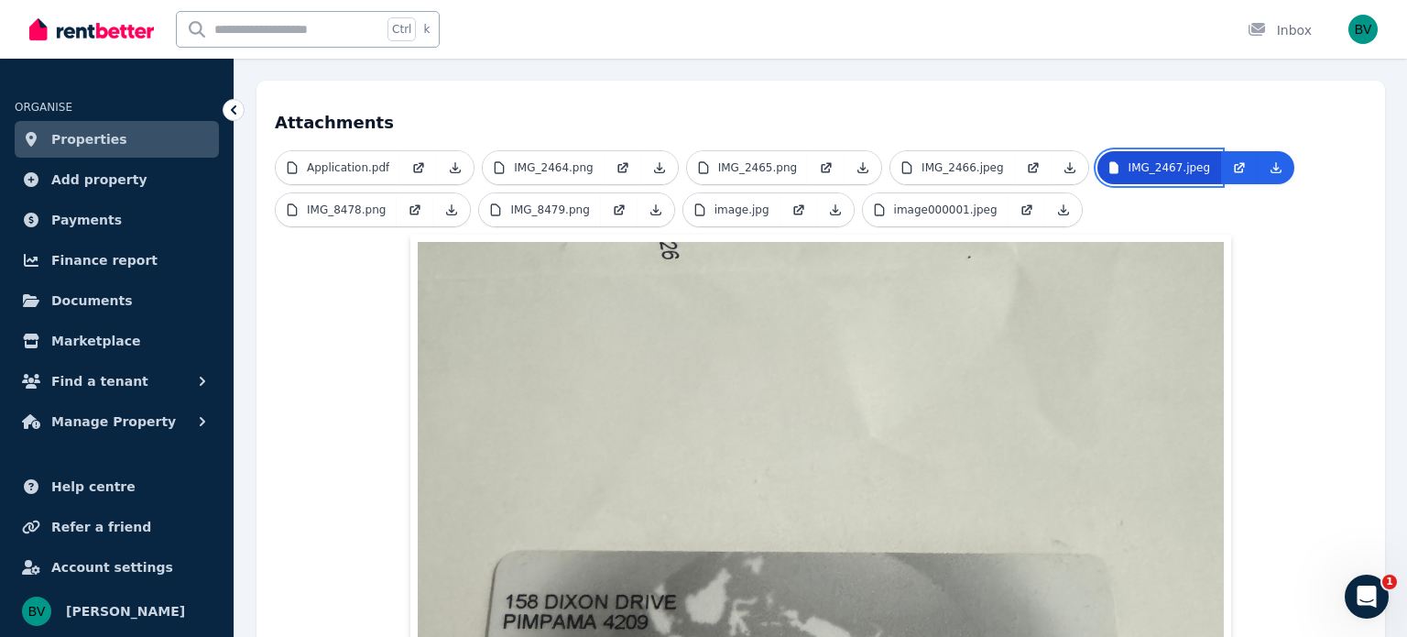
scroll to position [425, 0]
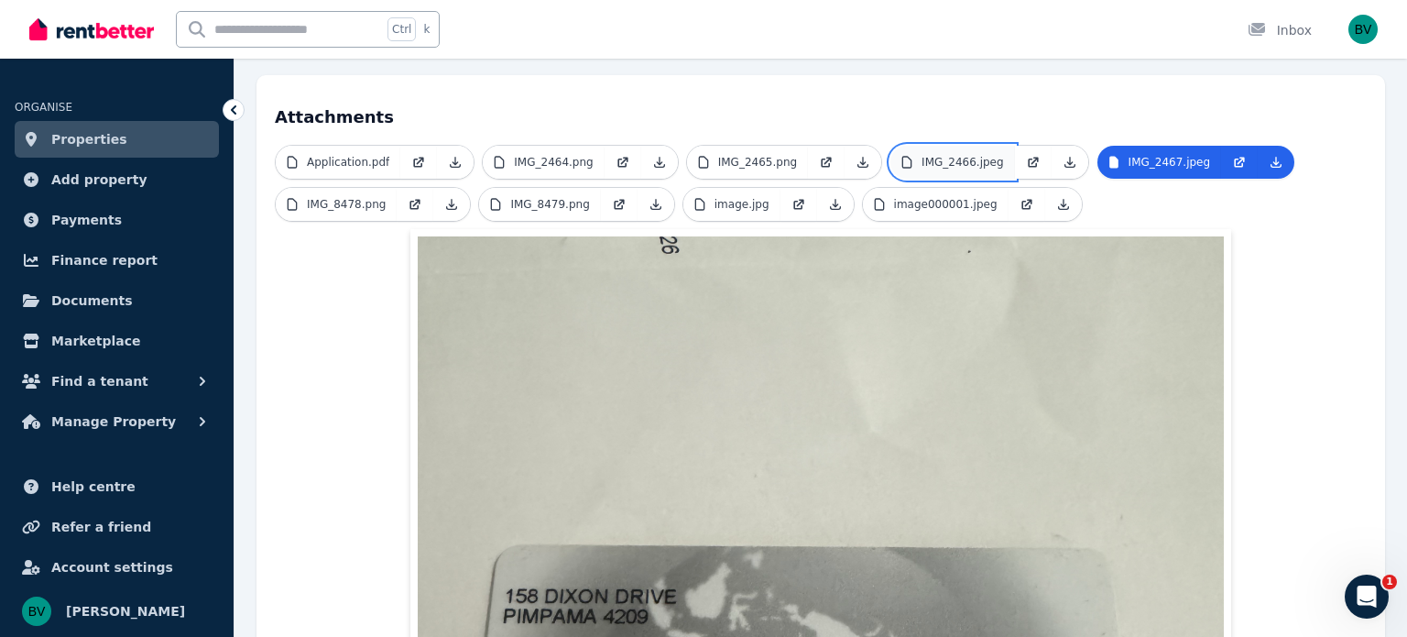
click at [932, 155] on p "IMG_2466.jpeg" at bounding box center [963, 162] width 82 height 15
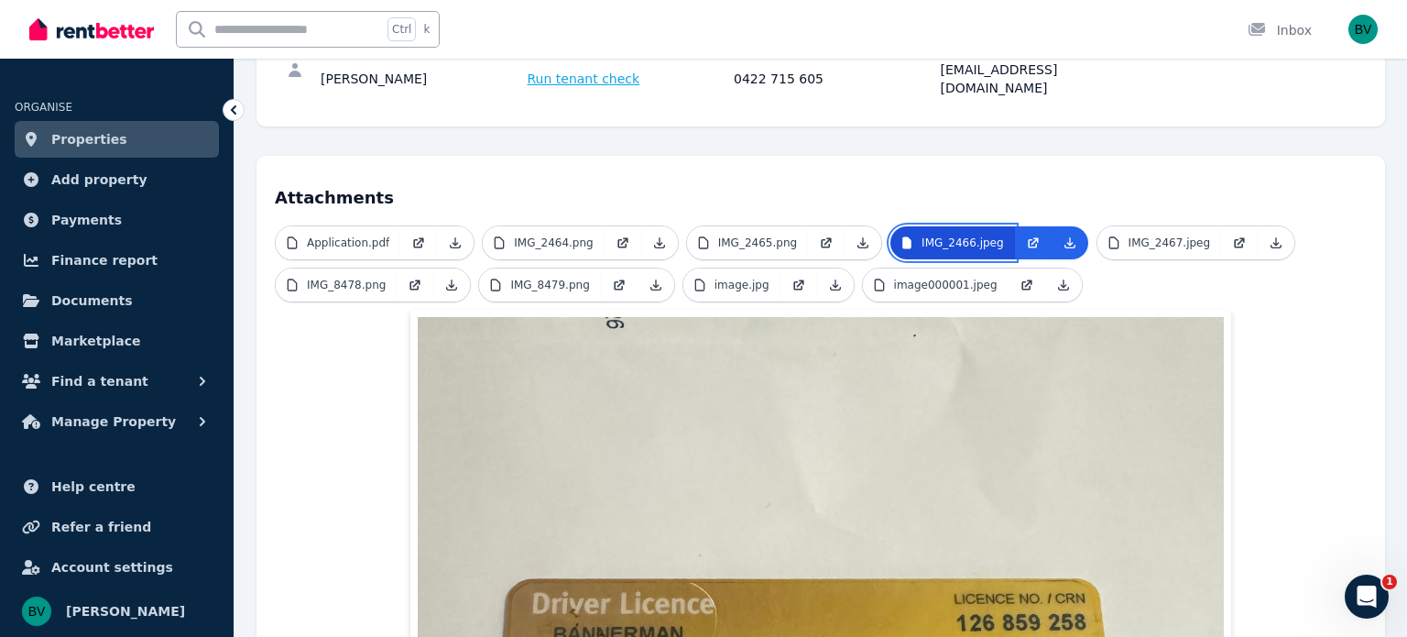
scroll to position [344, 0]
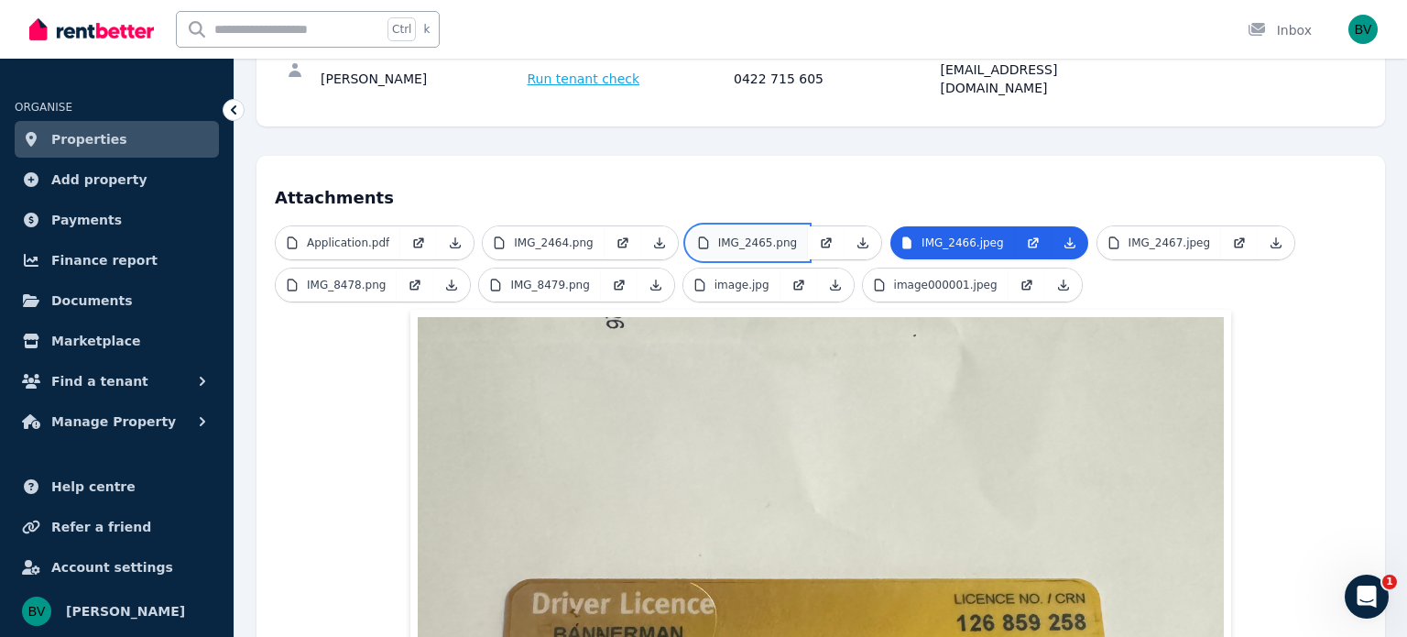
click at [751, 226] on link "IMG_2465.png" at bounding box center [747, 242] width 121 height 33
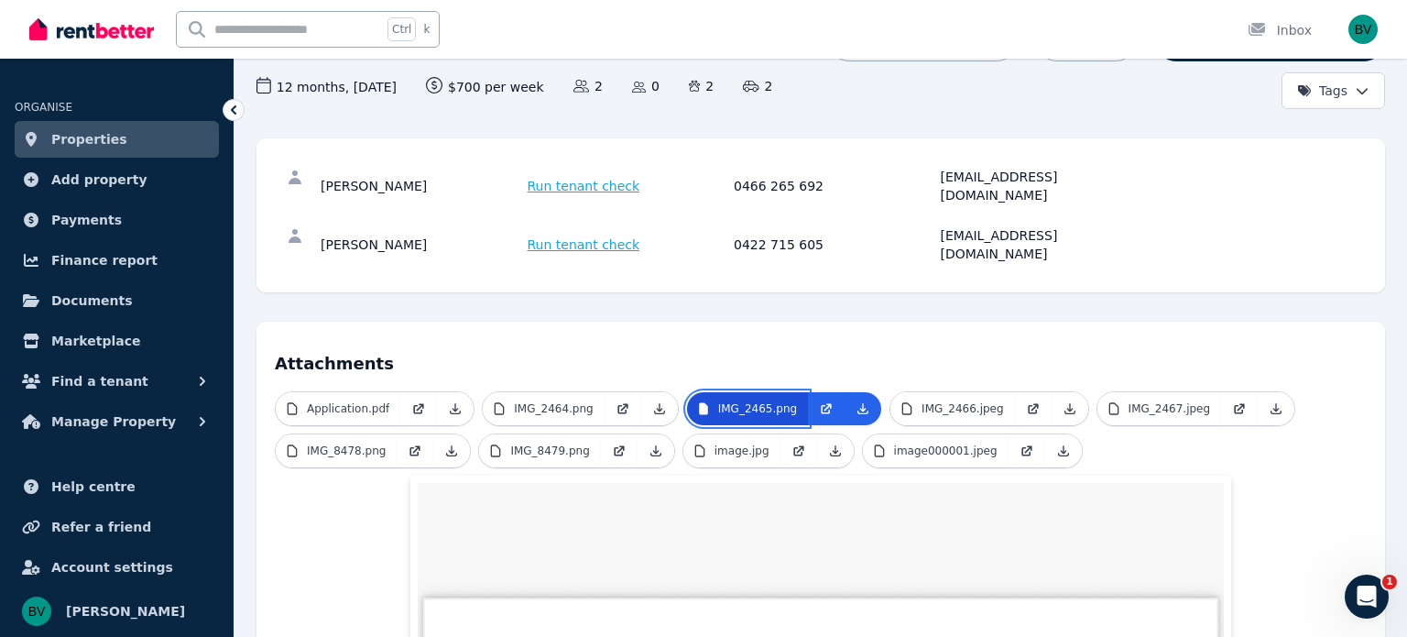
scroll to position [169, 0]
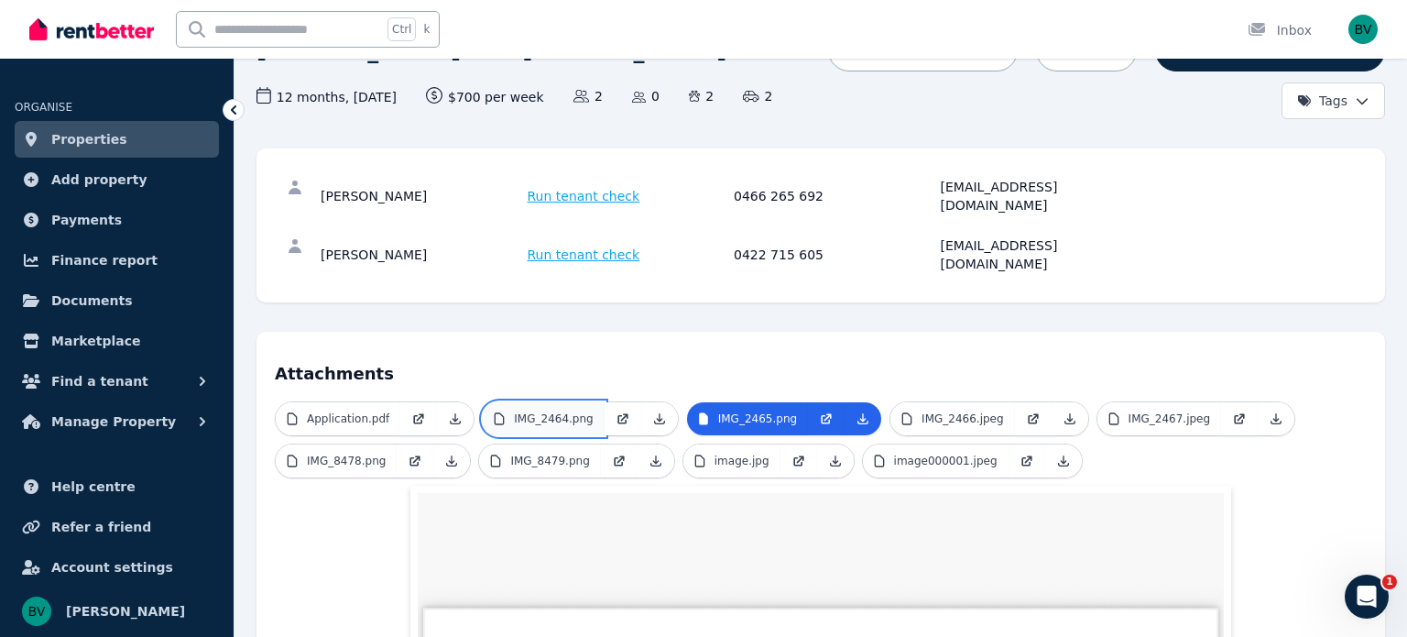
click at [557, 411] on p "IMG_2464.png" at bounding box center [553, 418] width 79 height 15
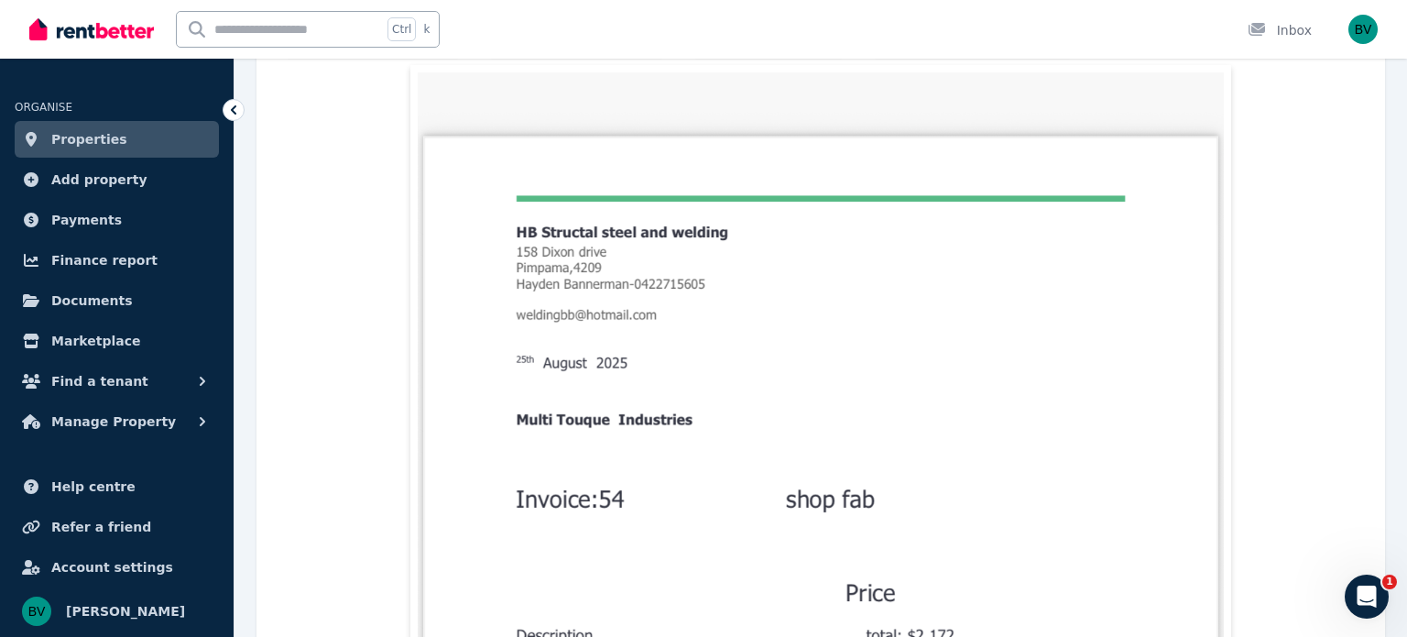
scroll to position [0, 0]
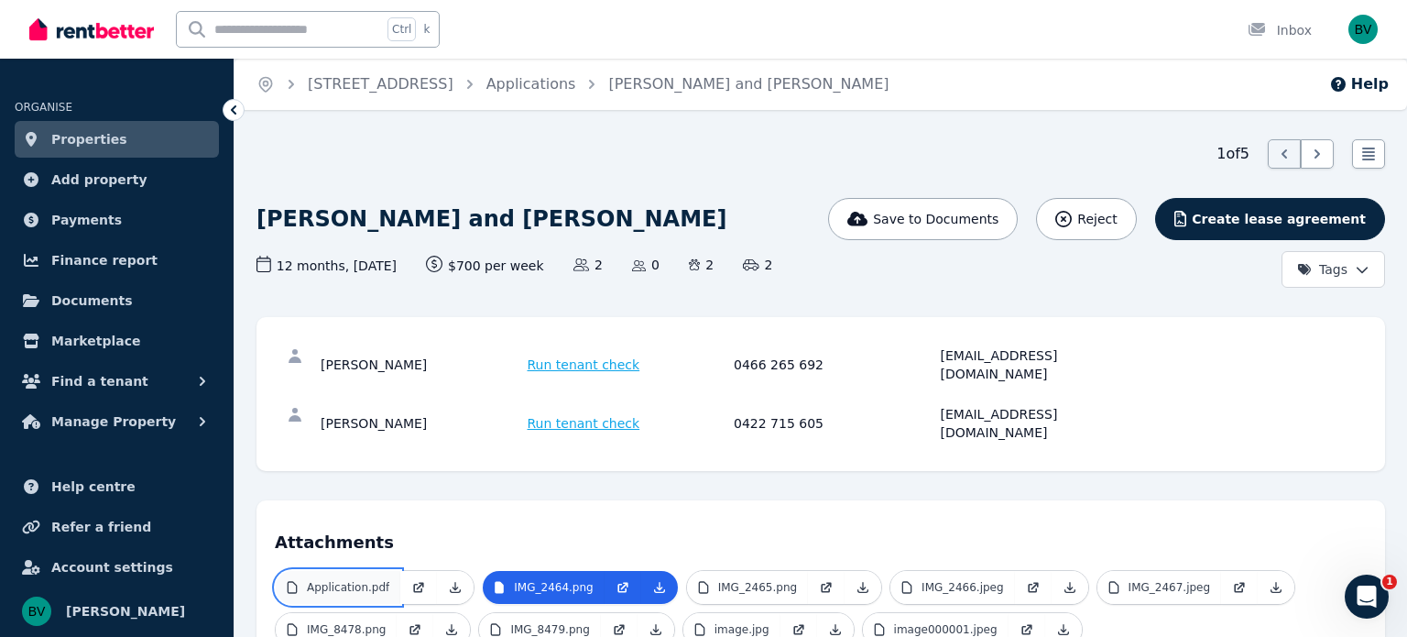
click at [352, 571] on link "Application.pdf" at bounding box center [338, 587] width 125 height 33
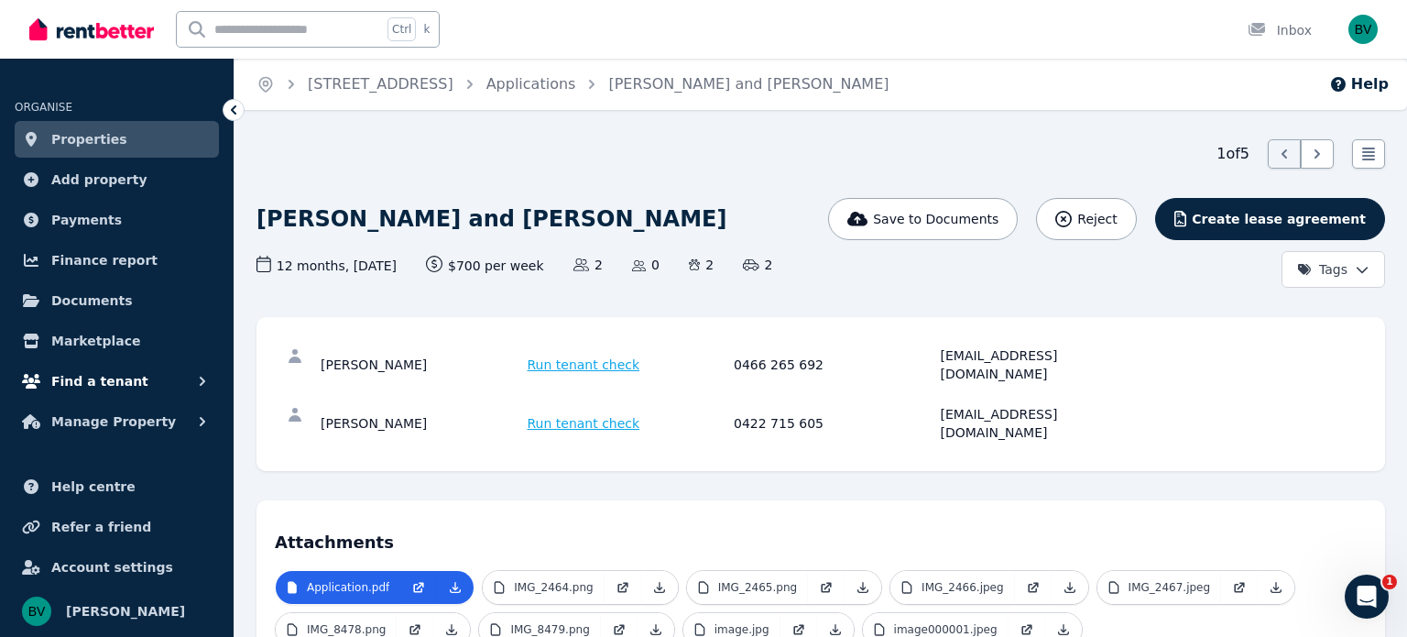
click at [161, 386] on button "Find a tenant" at bounding box center [117, 381] width 204 height 37
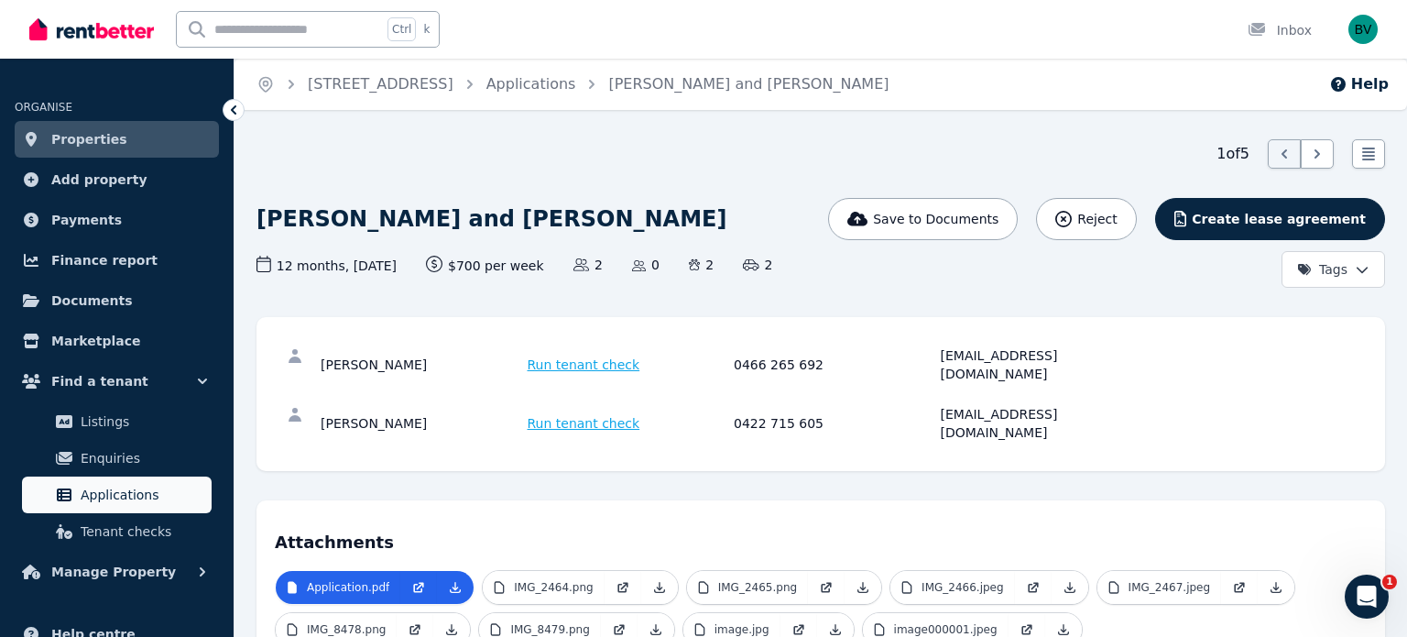
click at [82, 497] on span "Applications" at bounding box center [143, 495] width 124 height 22
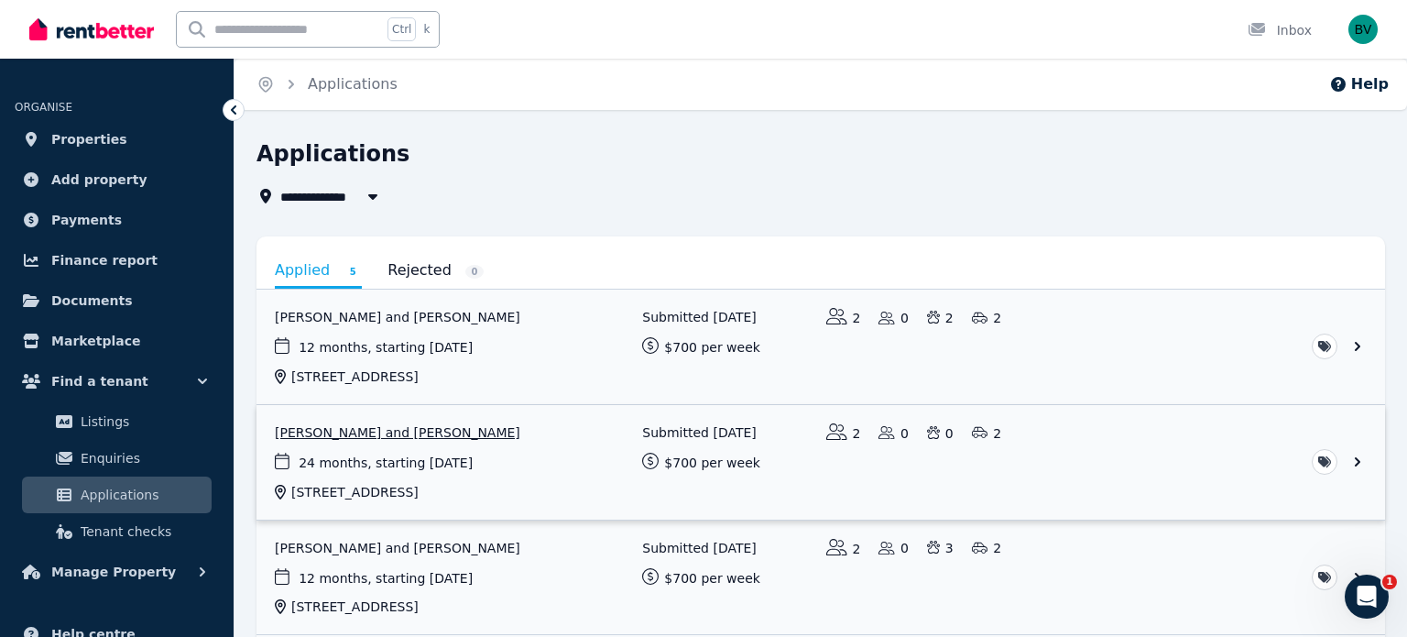
click at [430, 432] on link "View application: Peter Morunga and Michelle Pokai" at bounding box center [821, 462] width 1129 height 115
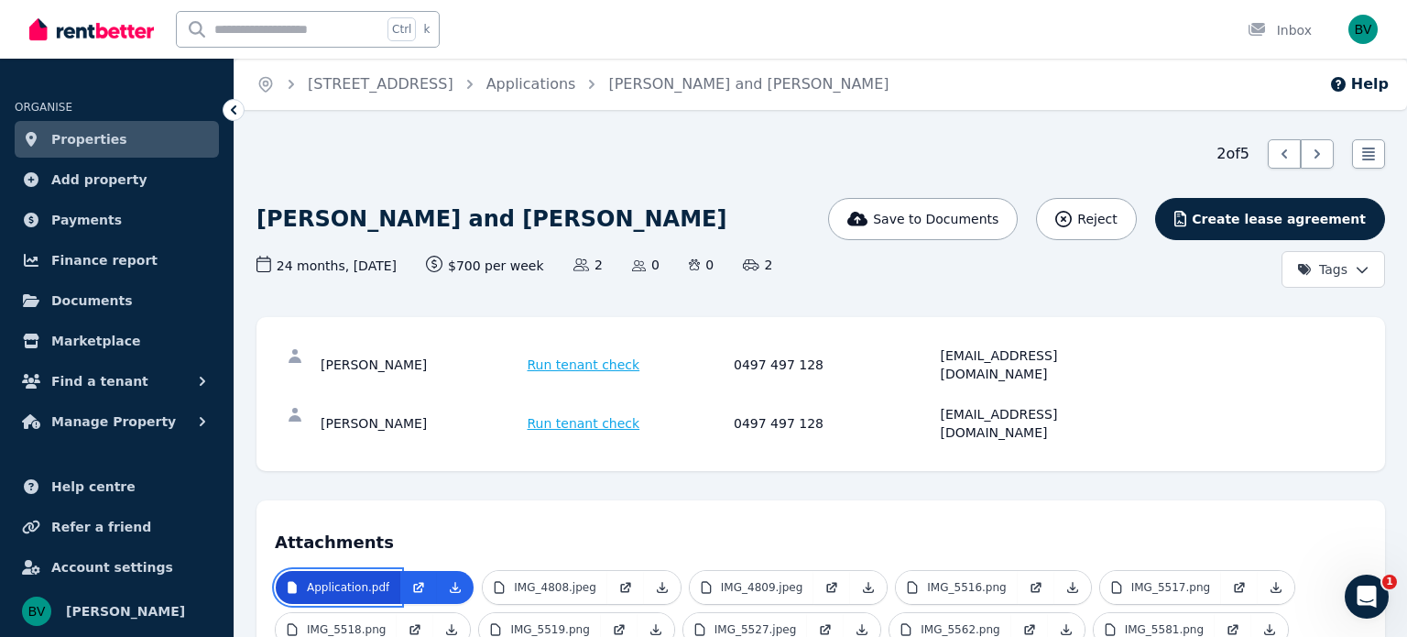
click at [374, 580] on p "Application.pdf" at bounding box center [348, 587] width 82 height 15
click at [411, 580] on icon at bounding box center [418, 587] width 15 height 15
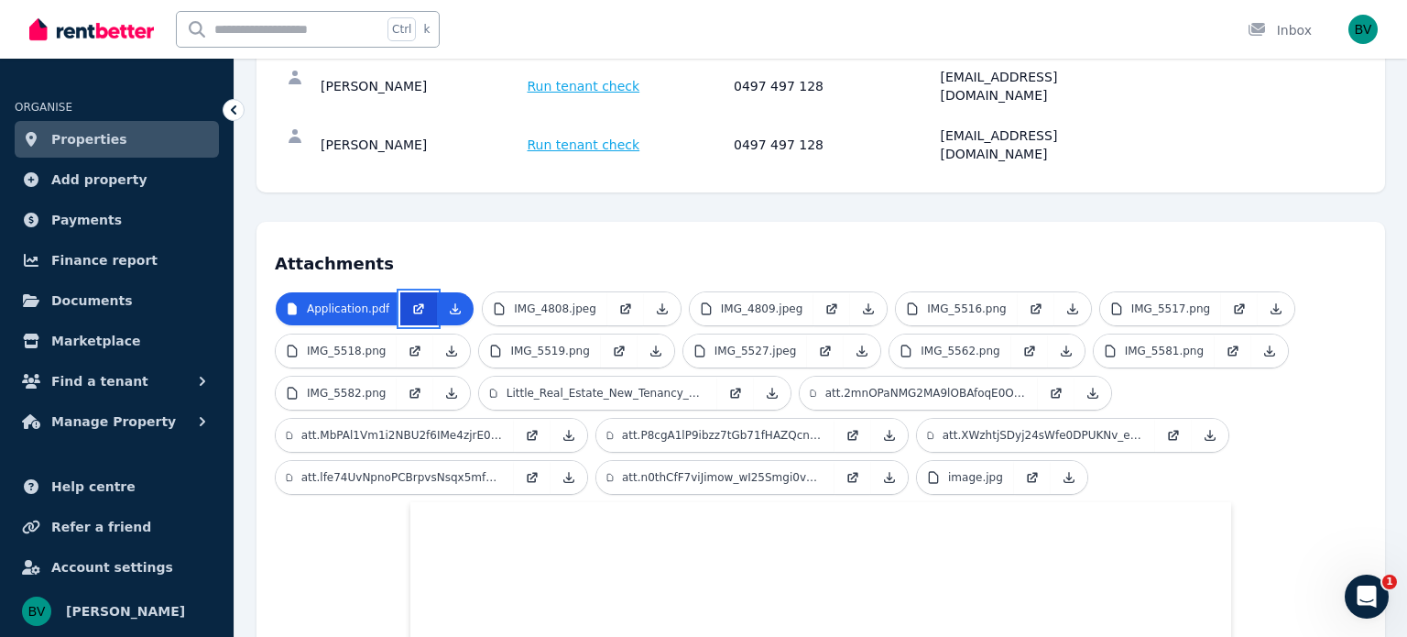
scroll to position [278, 0]
click at [984, 462] on link "image.jpg" at bounding box center [965, 478] width 97 height 33
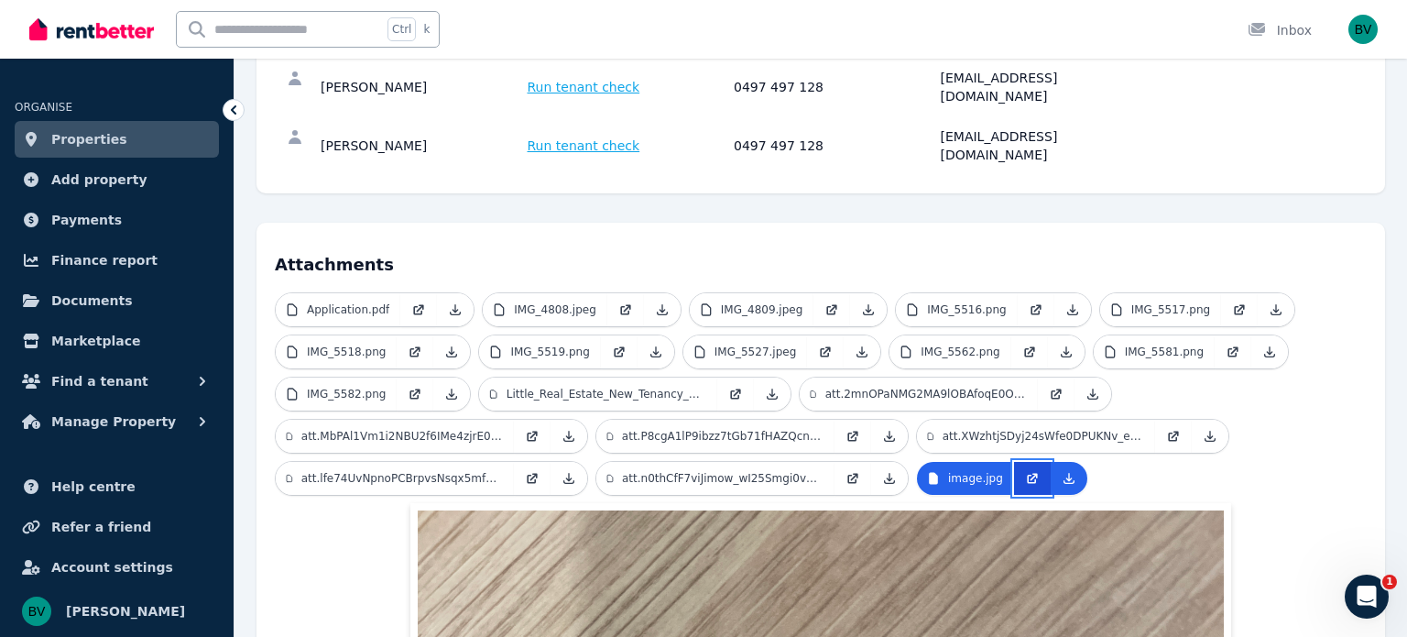
click at [1022, 462] on link at bounding box center [1032, 478] width 37 height 33
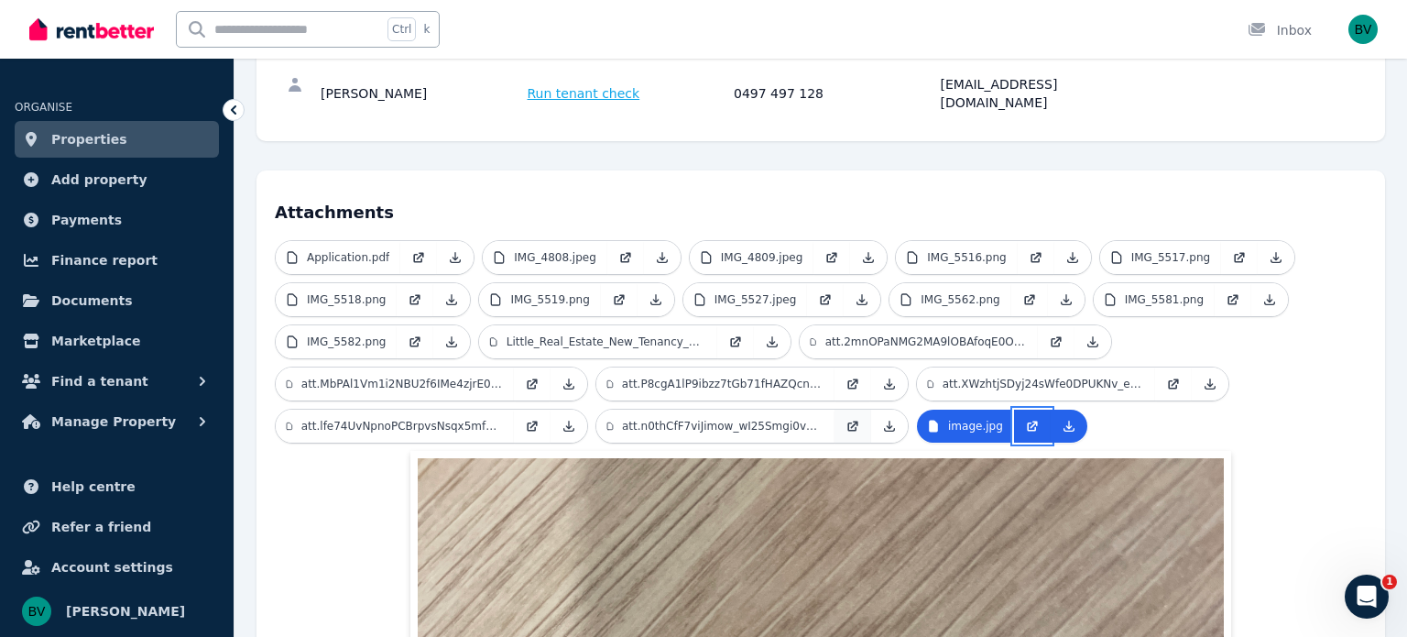
scroll to position [330, 0]
click at [1052, 338] on icon at bounding box center [1056, 342] width 9 height 9
click at [528, 380] on icon at bounding box center [531, 384] width 9 height 9
click at [408, 334] on icon at bounding box center [415, 341] width 15 height 15
click at [617, 294] on icon at bounding box center [620, 297] width 7 height 7
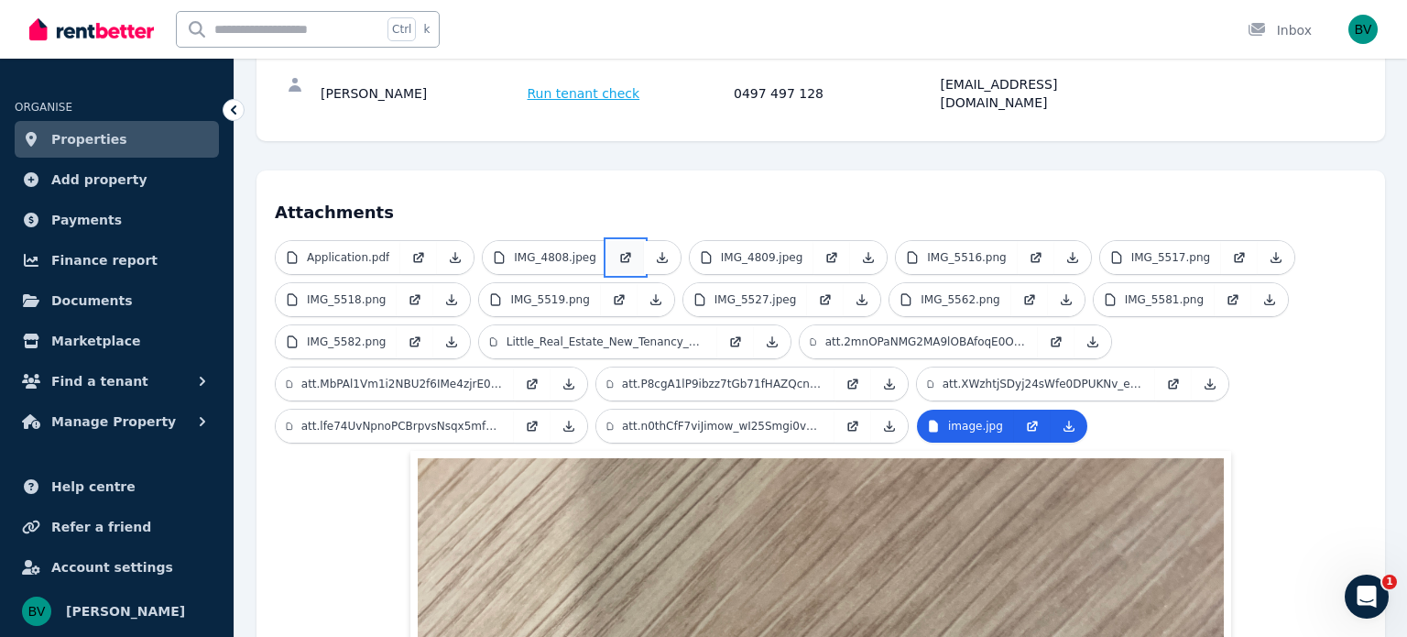
click at [618, 250] on icon at bounding box center [625, 257] width 15 height 15
click at [825, 250] on icon at bounding box center [832, 257] width 15 height 15
click at [1018, 241] on link at bounding box center [1036, 257] width 37 height 33
